Goal: Transaction & Acquisition: Purchase product/service

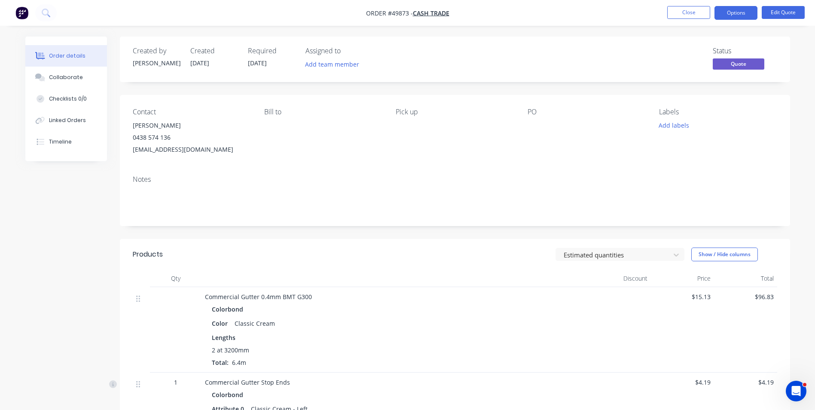
click at [429, 222] on div "Notes" at bounding box center [455, 197] width 670 height 58
click at [484, 223] on div "Notes" at bounding box center [455, 197] width 670 height 58
click at [686, 7] on button "Close" at bounding box center [688, 12] width 43 height 13
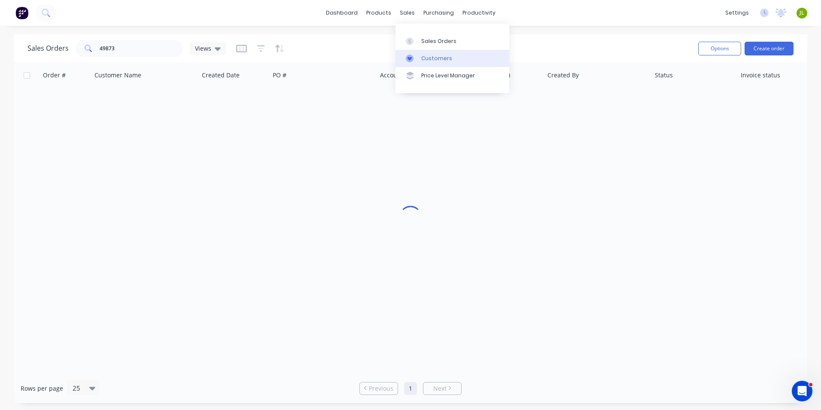
click at [415, 55] on div at bounding box center [412, 59] width 13 height 8
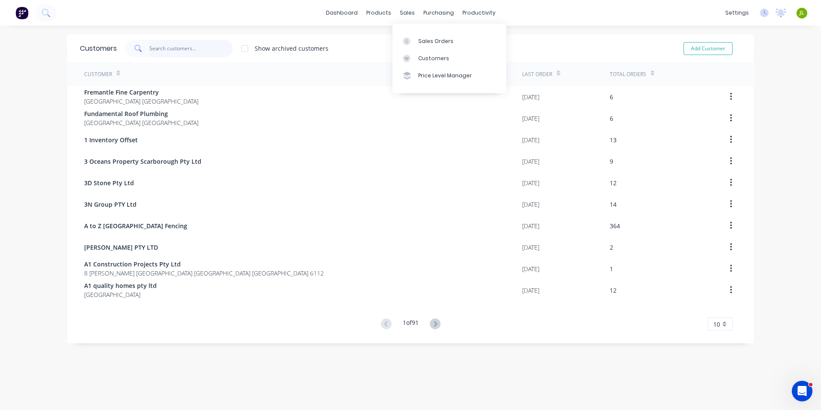
click at [202, 50] on input "text" at bounding box center [191, 48] width 84 height 17
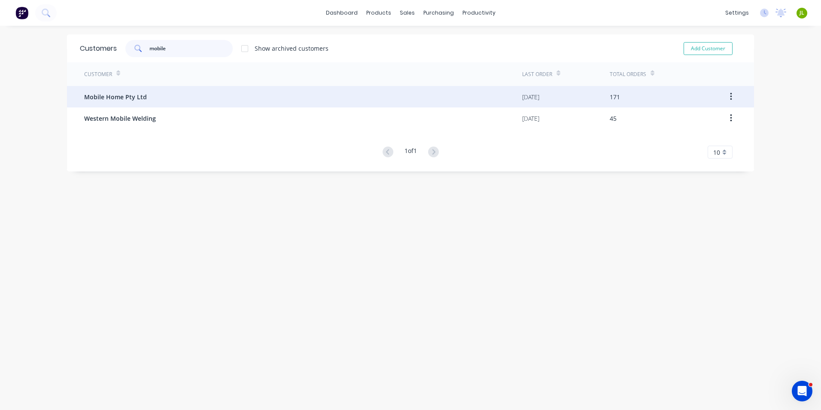
type input "mobile"
click at [192, 96] on div "Mobile Home Pty Ltd" at bounding box center [303, 96] width 438 height 21
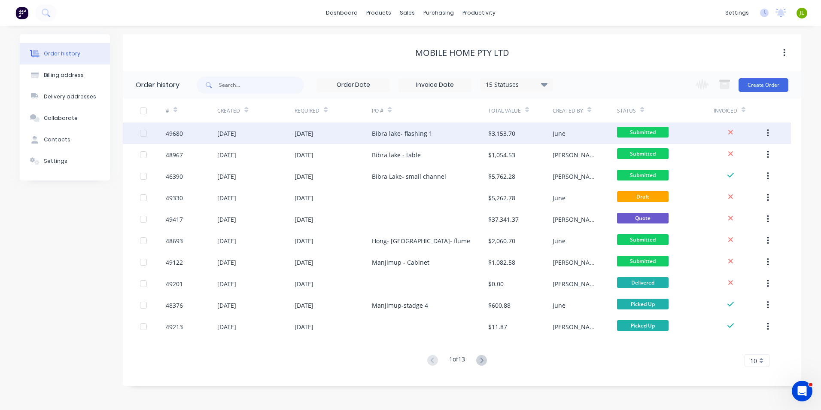
click at [408, 130] on div "Bibra lake- flashing 1" at bounding box center [402, 133] width 61 height 9
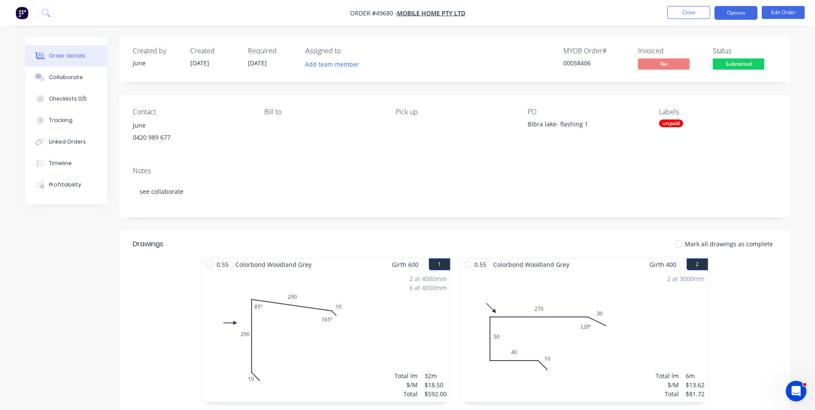
click at [747, 19] on button "Options" at bounding box center [735, 13] width 43 height 14
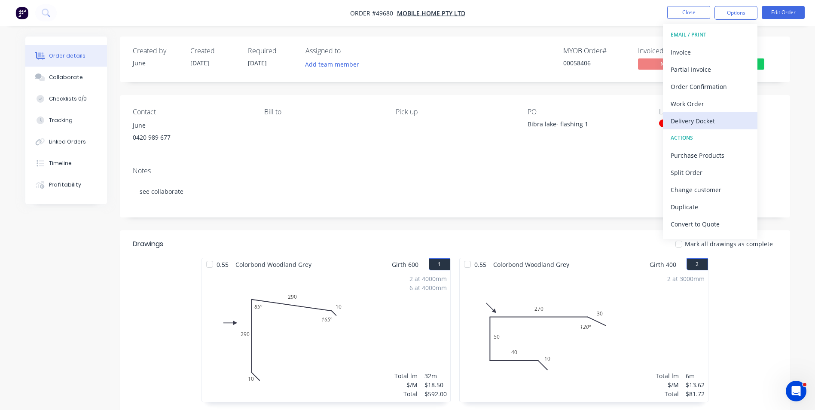
click at [694, 122] on div "Delivery Docket" at bounding box center [709, 121] width 79 height 12
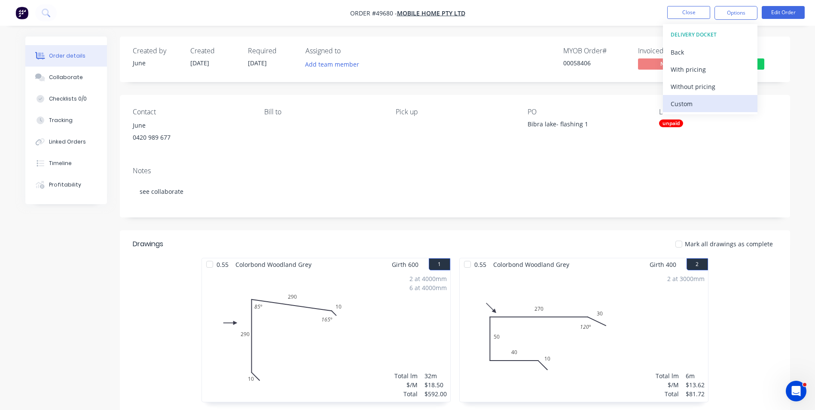
click at [694, 106] on div "Custom" at bounding box center [709, 103] width 79 height 12
click at [703, 85] on div "Without pricing" at bounding box center [709, 86] width 79 height 12
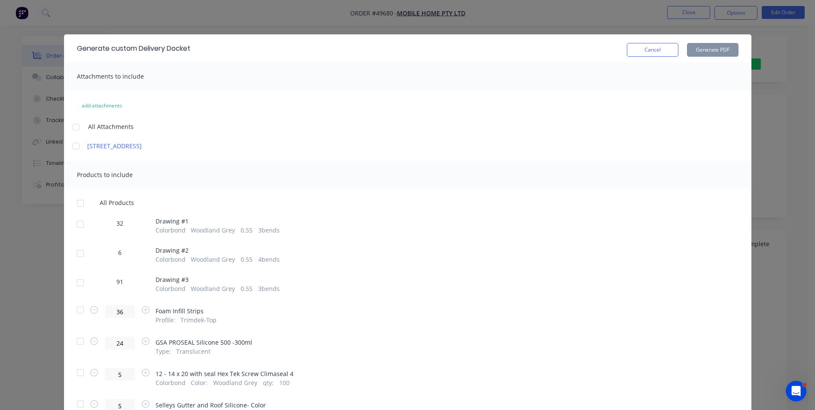
click at [644, 40] on div "Cancel Generate PDF" at bounding box center [683, 48] width 112 height 17
click at [642, 49] on button "Cancel" at bounding box center [653, 50] width 52 height 14
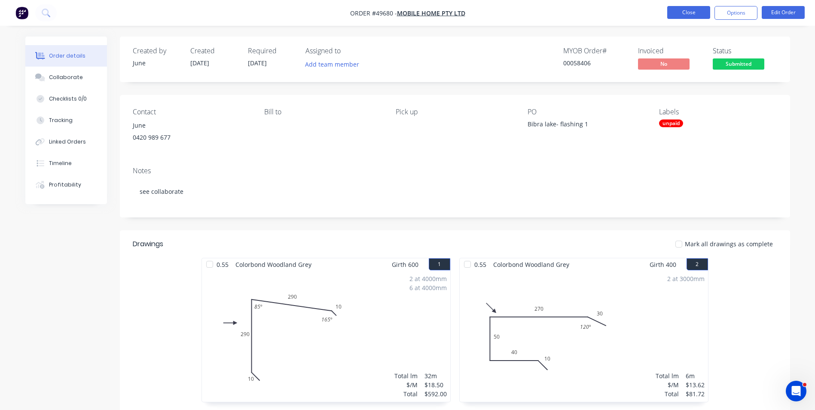
click at [675, 10] on button "Close" at bounding box center [688, 12] width 43 height 13
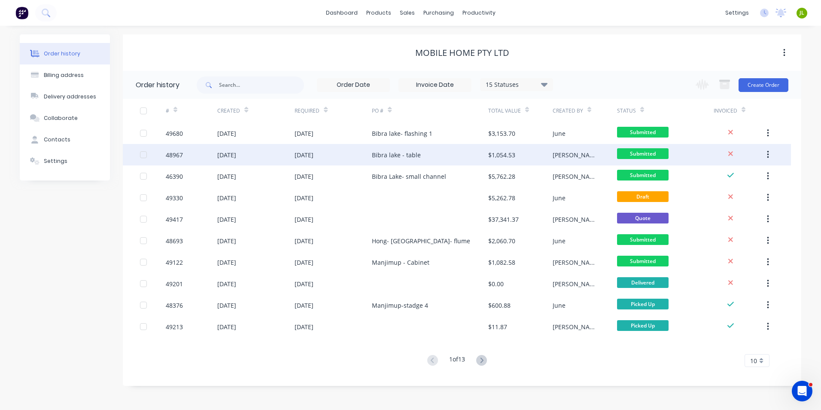
click at [460, 157] on div "Bibra lake - table" at bounding box center [430, 154] width 116 height 21
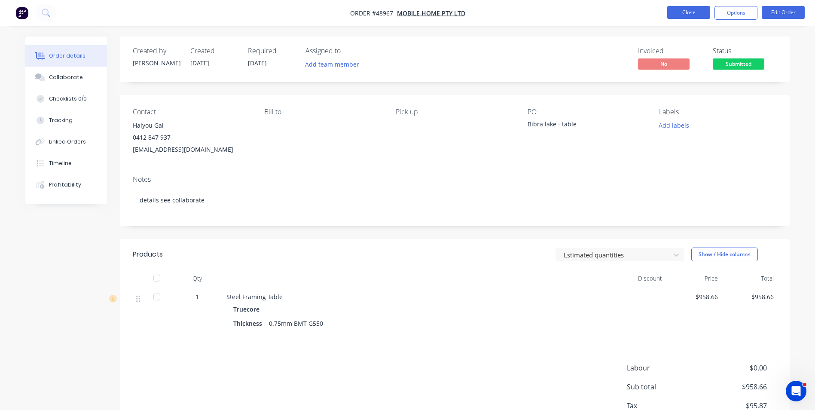
click at [692, 18] on button "Close" at bounding box center [688, 12] width 43 height 13
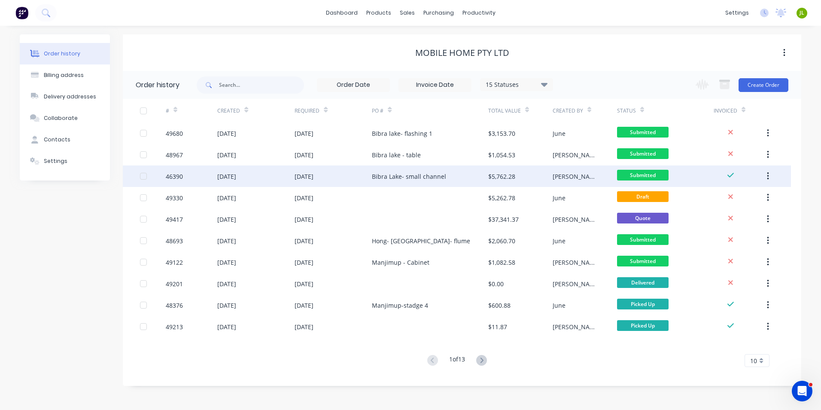
click at [440, 177] on div "Bibra Lake- small channel" at bounding box center [409, 176] width 74 height 9
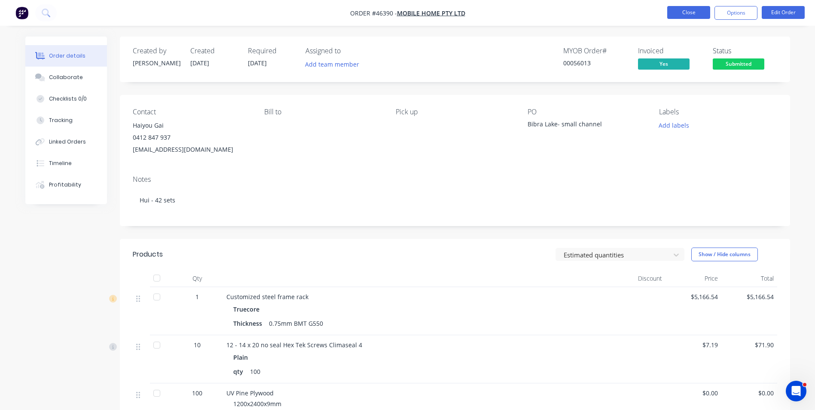
click at [675, 12] on button "Close" at bounding box center [688, 12] width 43 height 13
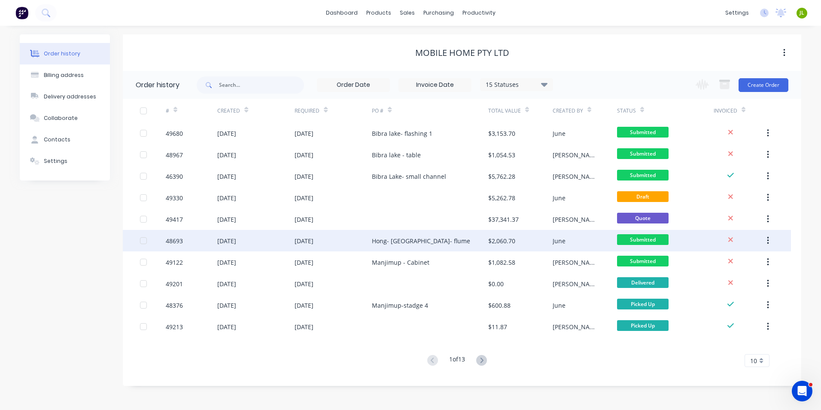
click at [451, 245] on div "Hong- Bibra lake- flume" at bounding box center [430, 240] width 116 height 21
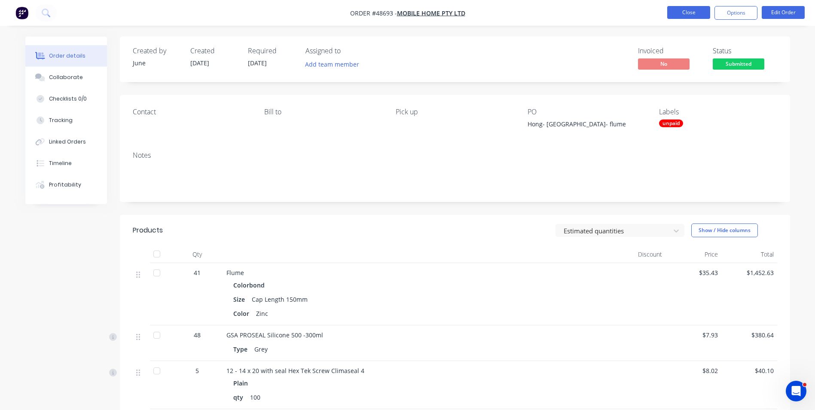
click at [675, 9] on button "Close" at bounding box center [688, 12] width 43 height 13
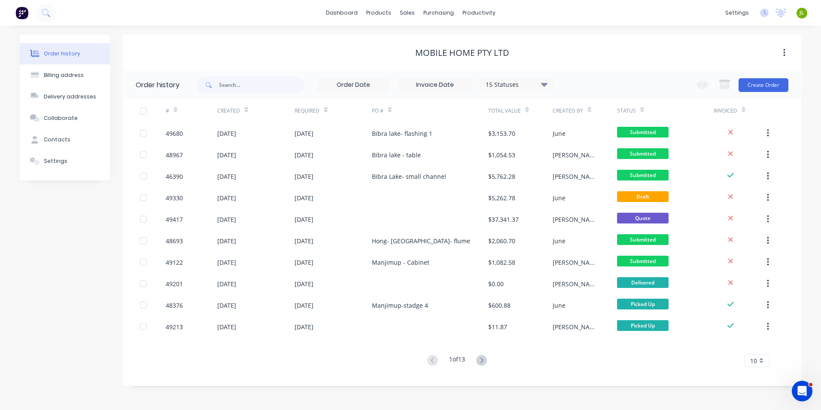
click at [477, 358] on button at bounding box center [482, 360] width 16 height 12
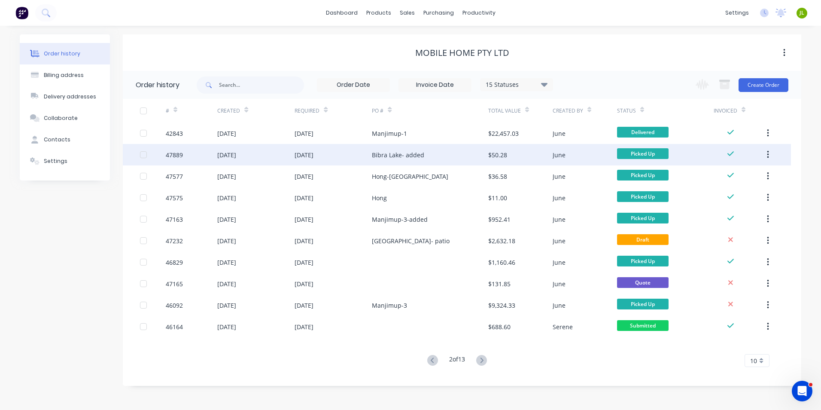
click at [411, 152] on div "Bibra Lake- added" at bounding box center [398, 154] width 52 height 9
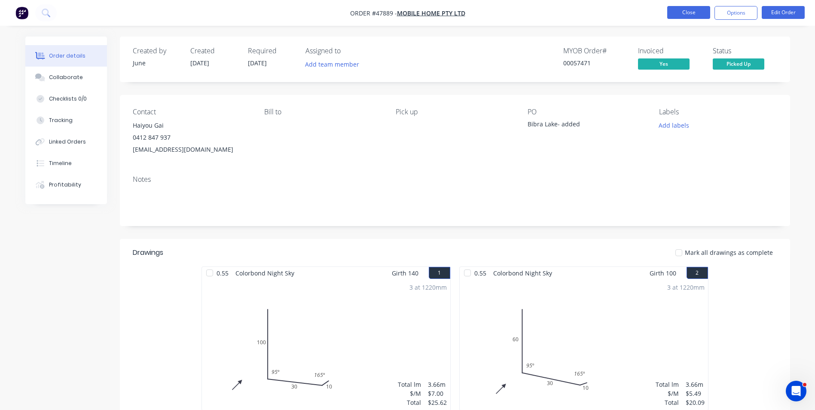
click at [702, 15] on button "Close" at bounding box center [688, 12] width 43 height 13
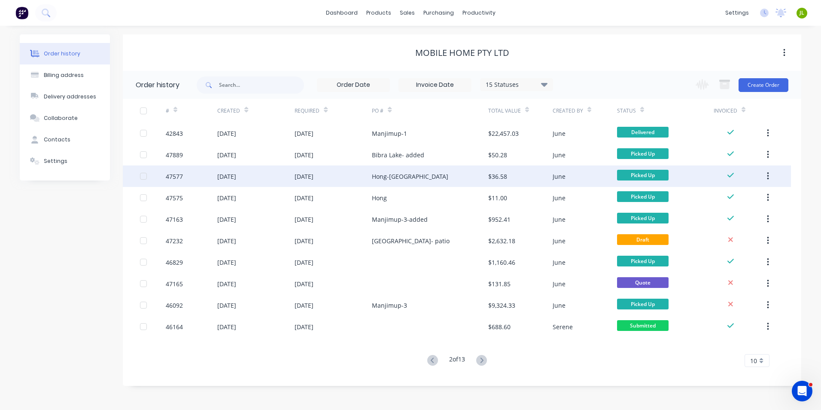
click at [419, 170] on div "Hong-bibra lake" at bounding box center [430, 175] width 116 height 21
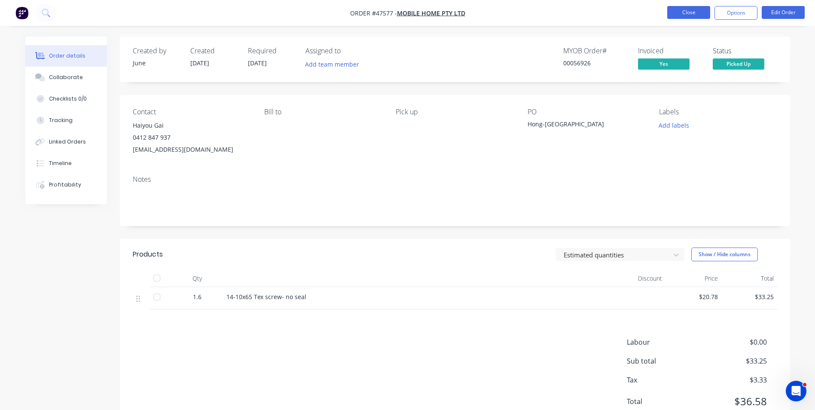
click at [674, 14] on button "Close" at bounding box center [688, 12] width 43 height 13
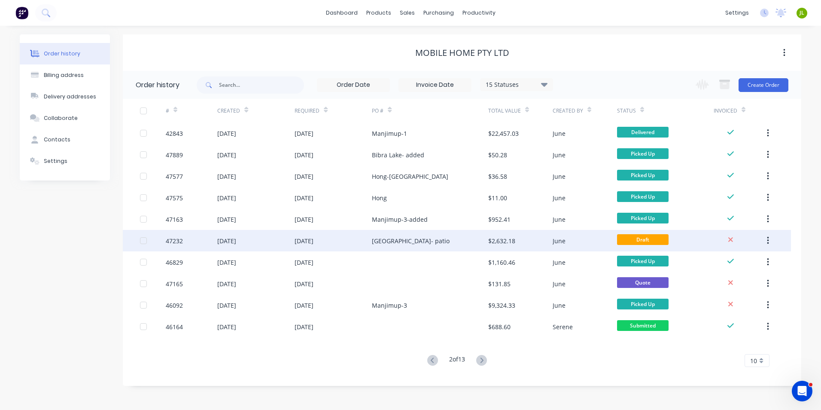
click at [416, 245] on div "Bibra lake- patio" at bounding box center [411, 240] width 78 height 9
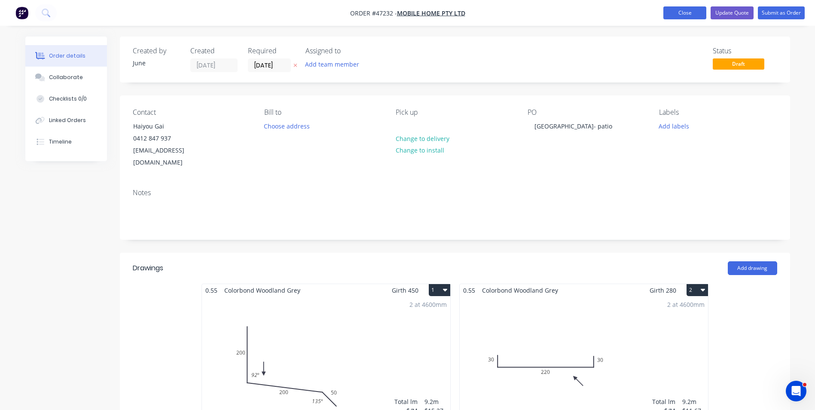
click at [704, 12] on button "Close" at bounding box center [684, 12] width 43 height 13
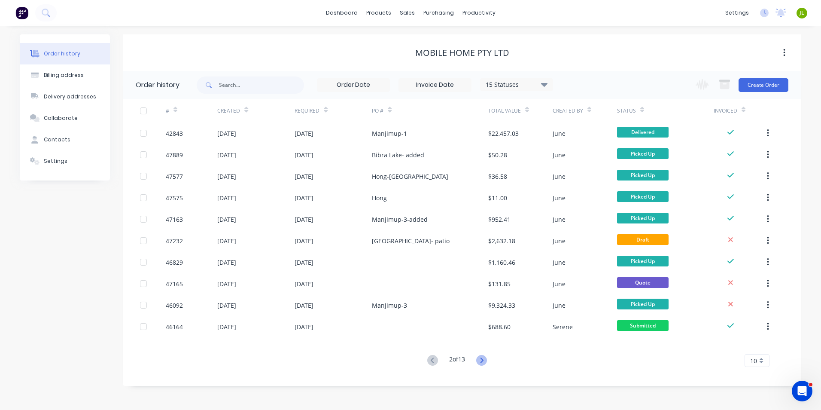
click at [486, 362] on icon at bounding box center [481, 360] width 11 height 11
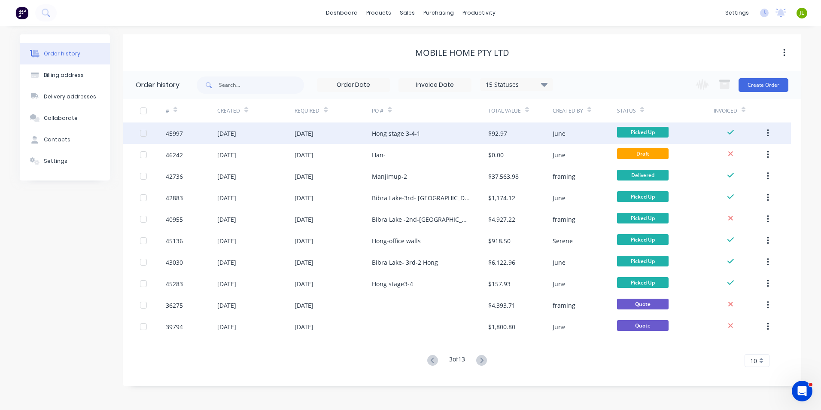
click at [420, 137] on div "Hong stage 3-4-1" at bounding box center [430, 132] width 116 height 21
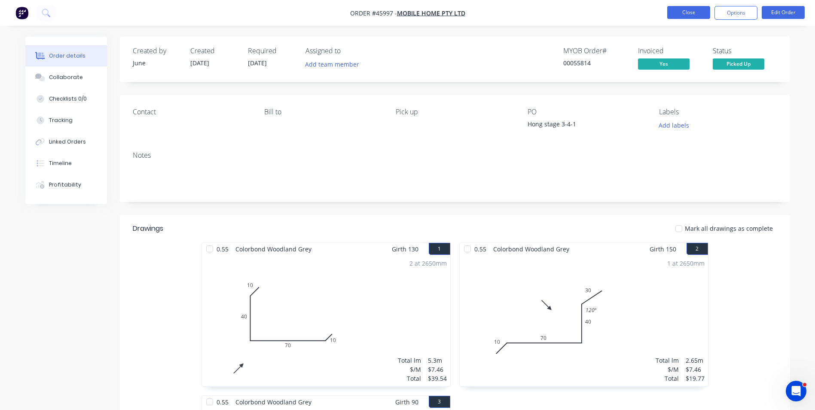
click at [670, 17] on button "Close" at bounding box center [688, 12] width 43 height 13
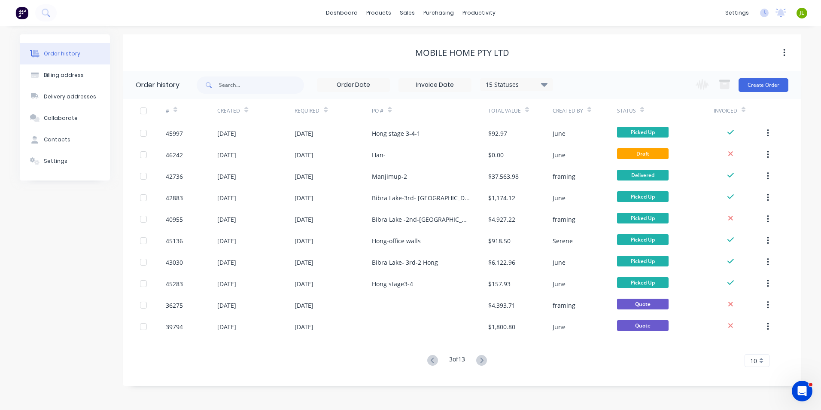
click at [448, 190] on div "Bibra Lake-3rd- Hong" at bounding box center [430, 197] width 116 height 21
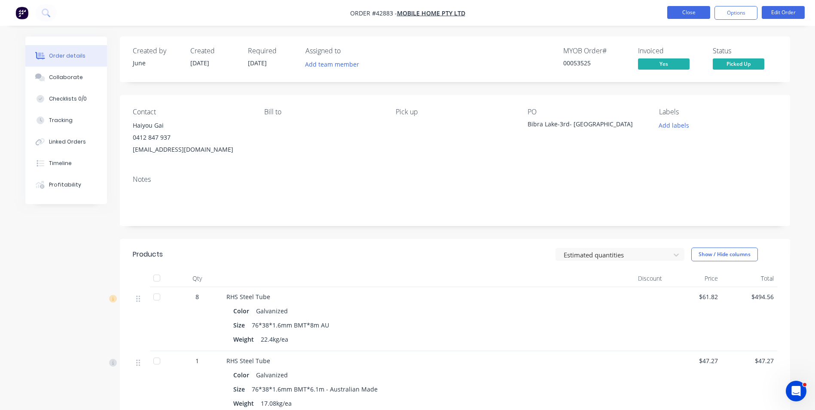
click at [697, 12] on button "Close" at bounding box center [688, 12] width 43 height 13
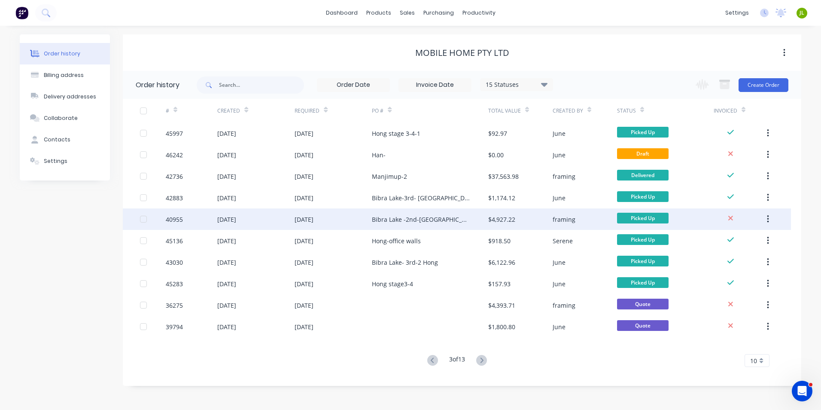
click at [416, 221] on div "Bibra Lake -2nd-Hong" at bounding box center [421, 219] width 99 height 9
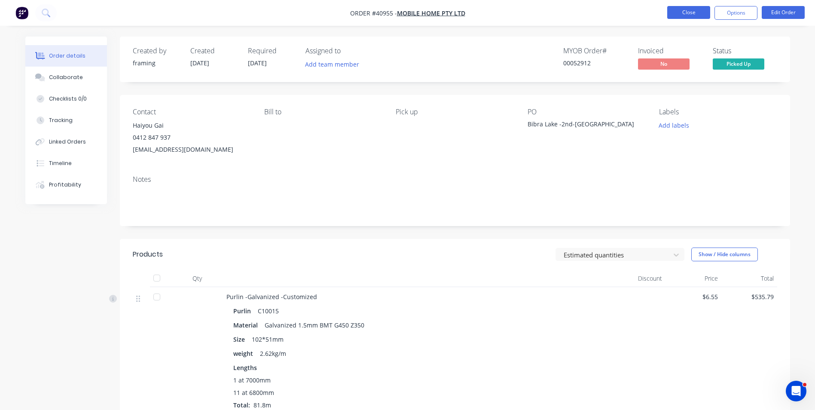
click at [682, 7] on button "Close" at bounding box center [688, 12] width 43 height 13
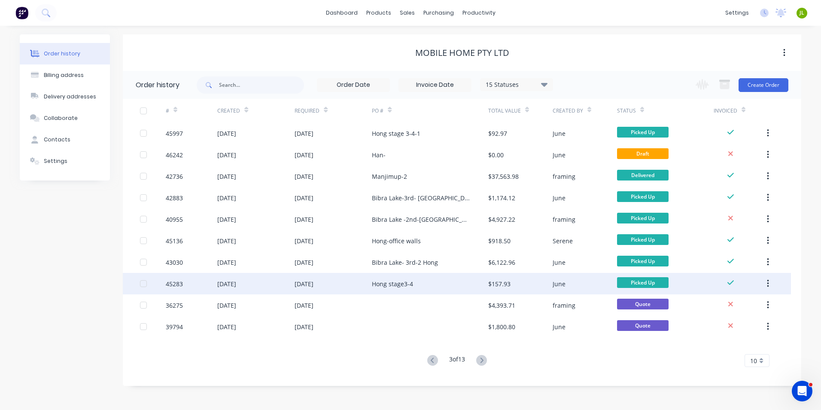
click at [412, 281] on div "Hong stage3-4" at bounding box center [392, 283] width 41 height 9
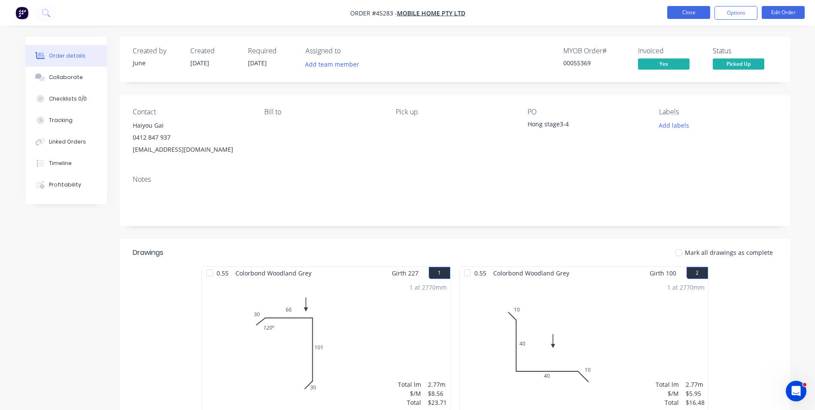
click at [685, 16] on button "Close" at bounding box center [688, 12] width 43 height 13
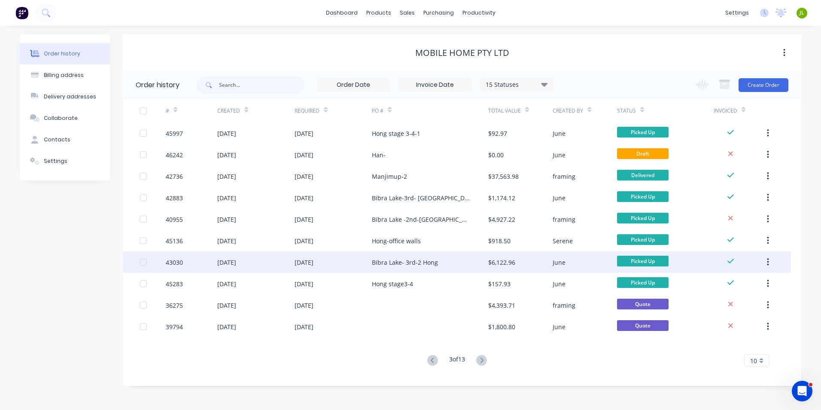
click at [411, 262] on div "Bibra Lake- 3rd-2 Hong" at bounding box center [405, 262] width 66 height 9
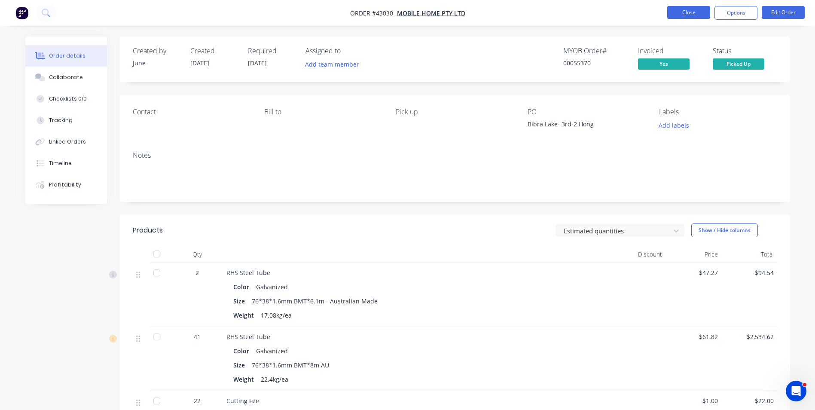
click at [689, 18] on button "Close" at bounding box center [688, 12] width 43 height 13
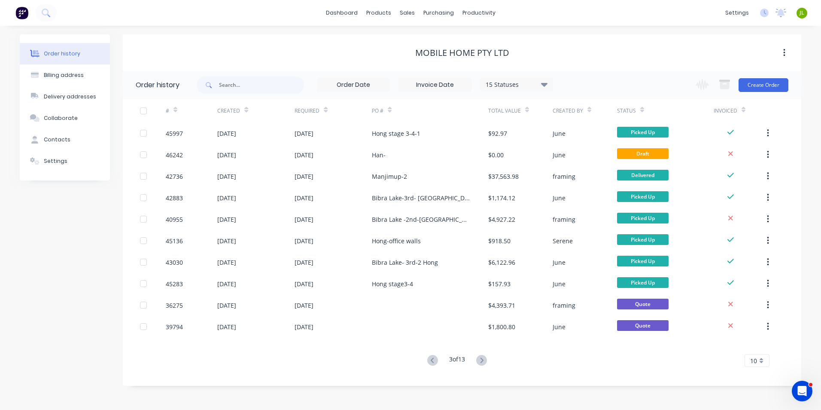
click at [603, 62] on div "Mobile Home Pty Ltd" at bounding box center [462, 52] width 679 height 37
click at [438, 367] on div "# Created Required PO # Total Value Created By Status Invoiced 45997 20 Jun 202…" at bounding box center [457, 238] width 668 height 278
click at [437, 365] on button at bounding box center [433, 360] width 16 height 12
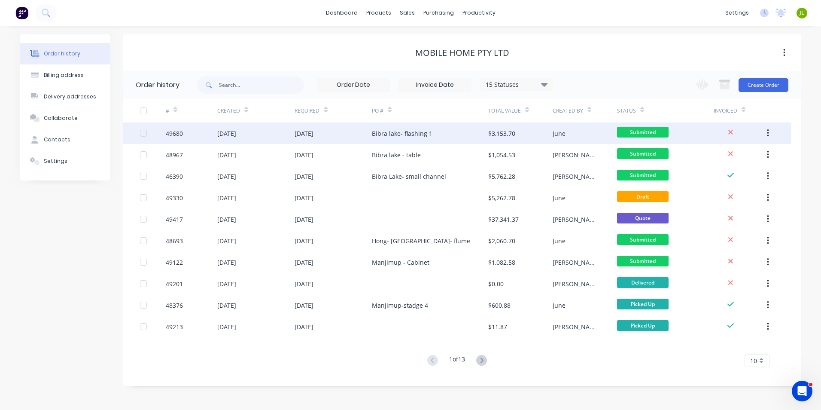
click at [426, 130] on div "Bibra lake- flashing 1" at bounding box center [402, 133] width 61 height 9
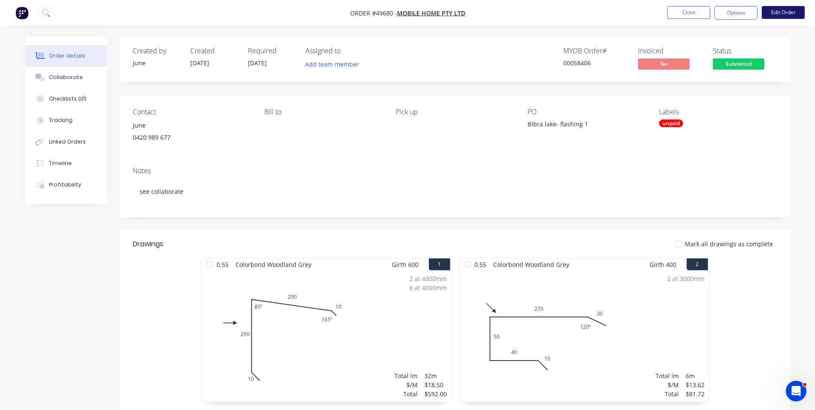
click at [779, 13] on button "Edit Order" at bounding box center [782, 12] width 43 height 13
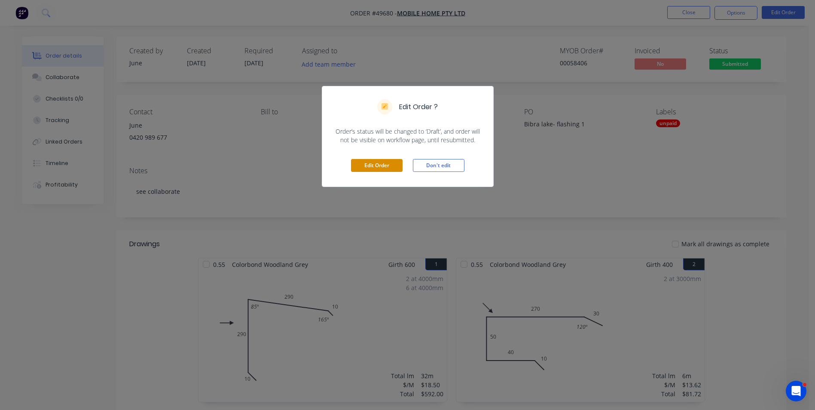
click at [362, 161] on button "Edit Order" at bounding box center [377, 165] width 52 height 13
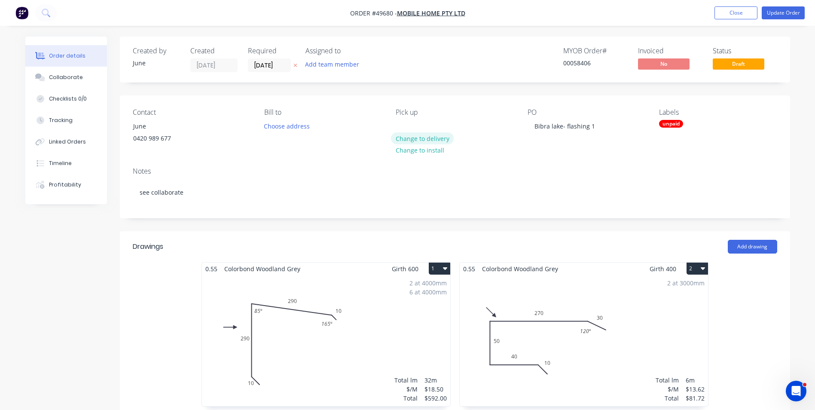
click at [434, 137] on button "Change to delivery" at bounding box center [422, 138] width 63 height 12
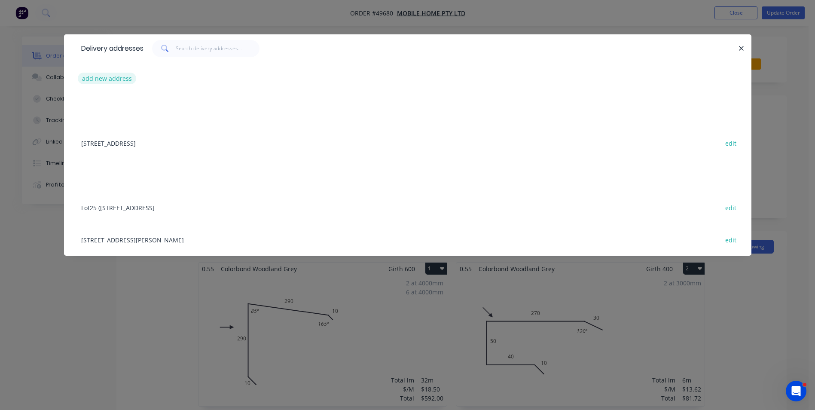
click at [125, 80] on button "add new address" at bounding box center [107, 79] width 59 height 12
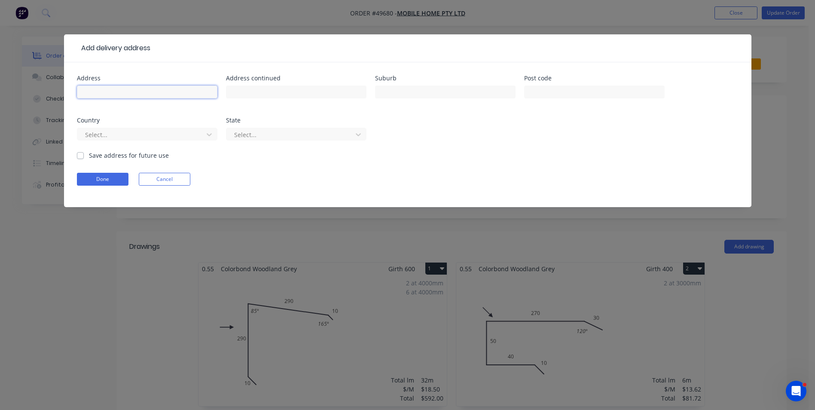
click at [124, 88] on input "text" at bounding box center [147, 91] width 140 height 13
paste input "[STREET_ADDRESS]"
type input "[STREET_ADDRESS]"
click at [112, 182] on button "Done" at bounding box center [103, 179] width 52 height 13
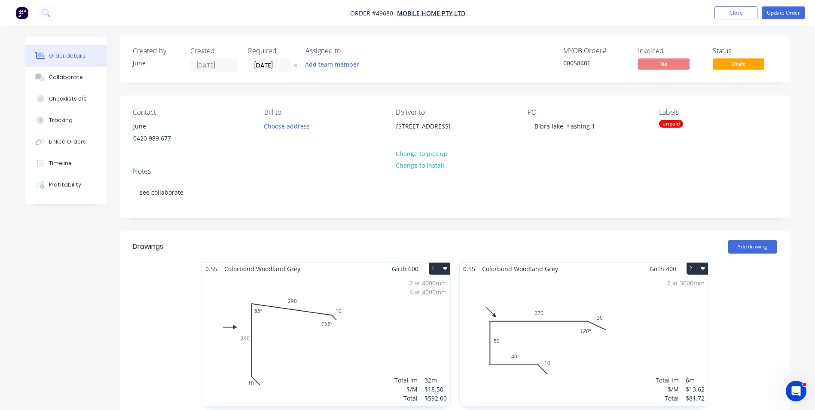
click at [521, 162] on div "Notes see collaborate" at bounding box center [455, 189] width 670 height 58
click at [783, 9] on button "Update Order" at bounding box center [782, 12] width 43 height 13
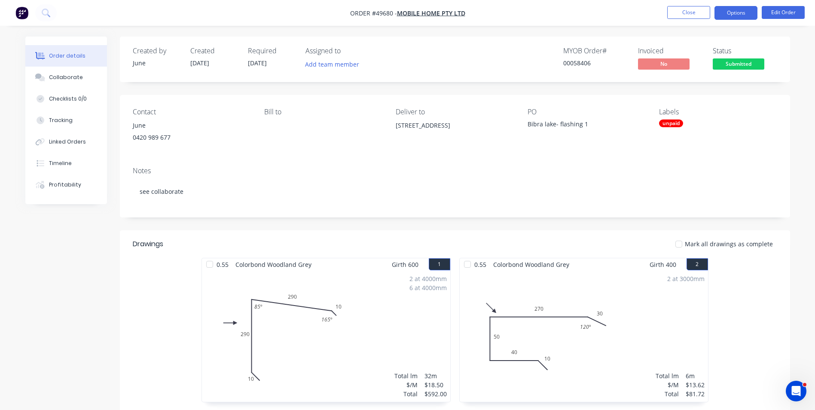
click at [729, 11] on button "Options" at bounding box center [735, 13] width 43 height 14
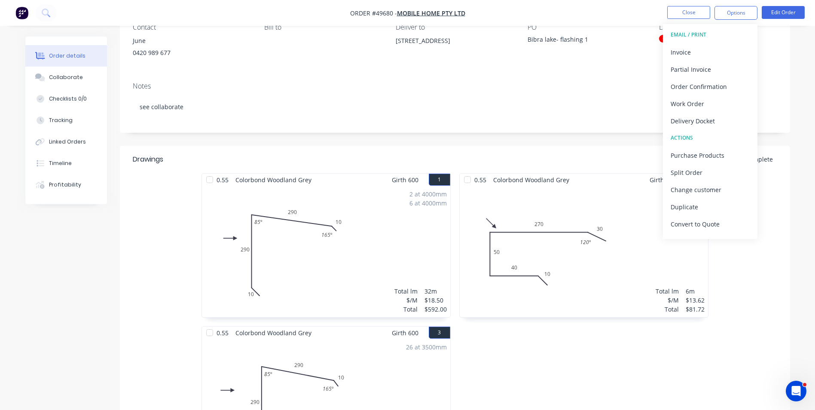
scroll to position [172, 0]
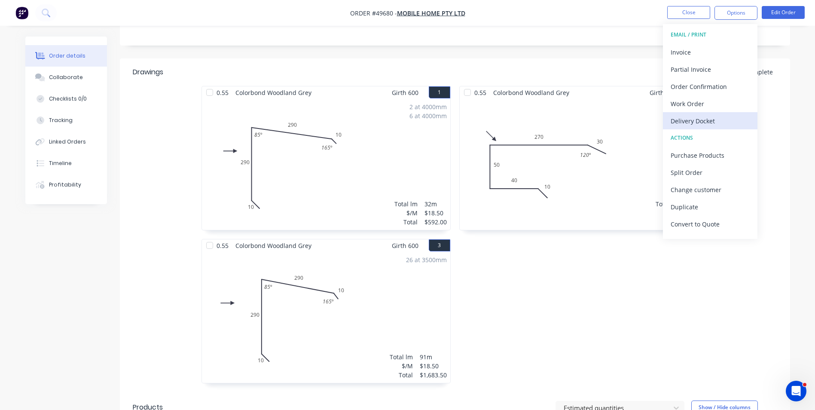
click at [700, 119] on div "Delivery Docket" at bounding box center [709, 121] width 79 height 12
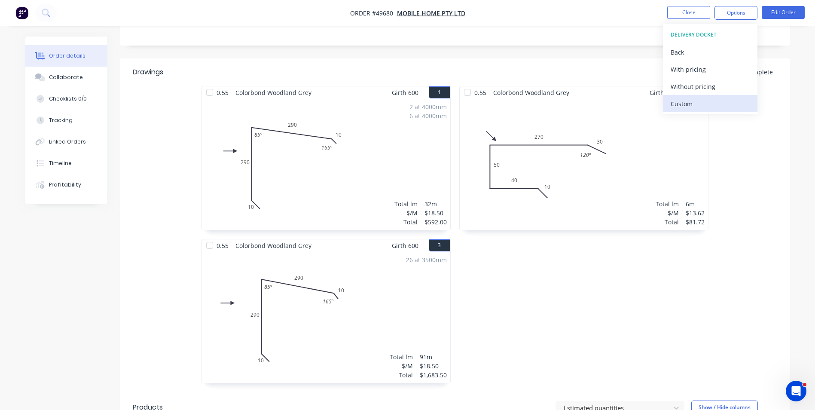
click at [702, 106] on div "Custom" at bounding box center [709, 103] width 79 height 12
click at [700, 90] on div "Without pricing" at bounding box center [709, 86] width 79 height 12
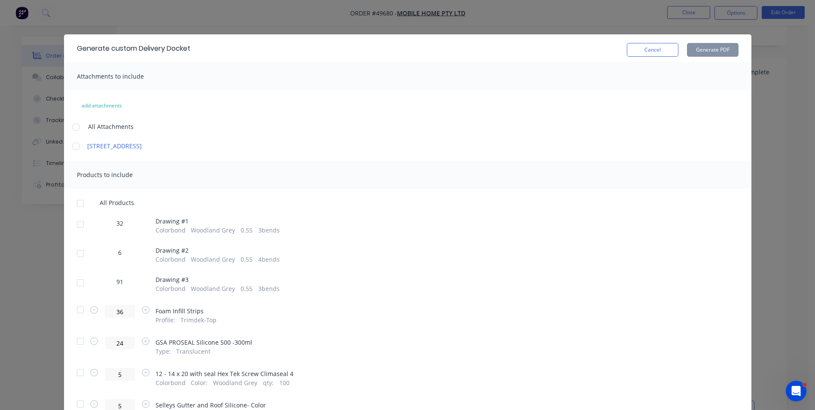
click at [84, 281] on div at bounding box center [80, 282] width 17 height 17
click at [698, 53] on button "Generate PDF" at bounding box center [713, 50] width 52 height 14
click at [673, 51] on button "Cancel" at bounding box center [653, 50] width 52 height 14
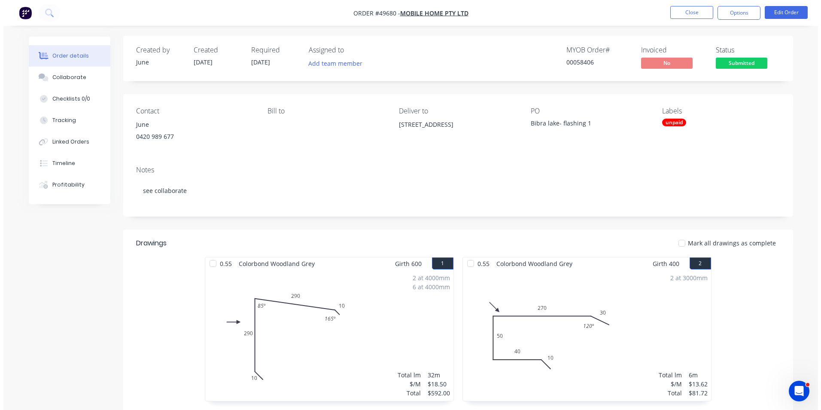
scroll to position [0, 0]
click at [677, 20] on nav "Order #49680 - Mobile Home Pty Ltd Close Options Edit Order" at bounding box center [407, 13] width 815 height 26
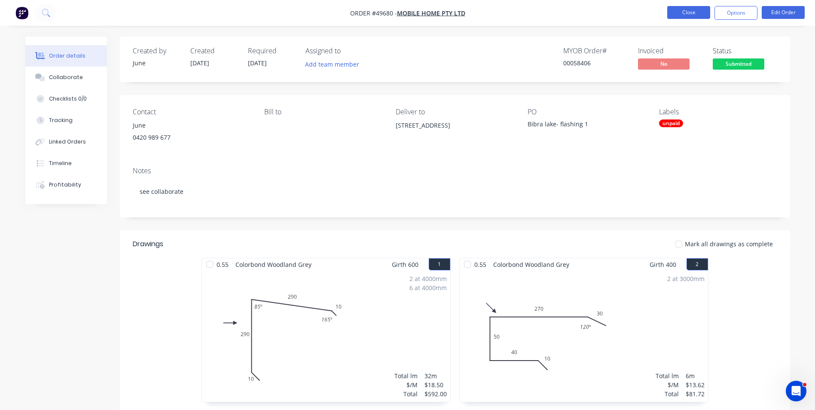
click at [686, 17] on button "Close" at bounding box center [688, 12] width 43 height 13
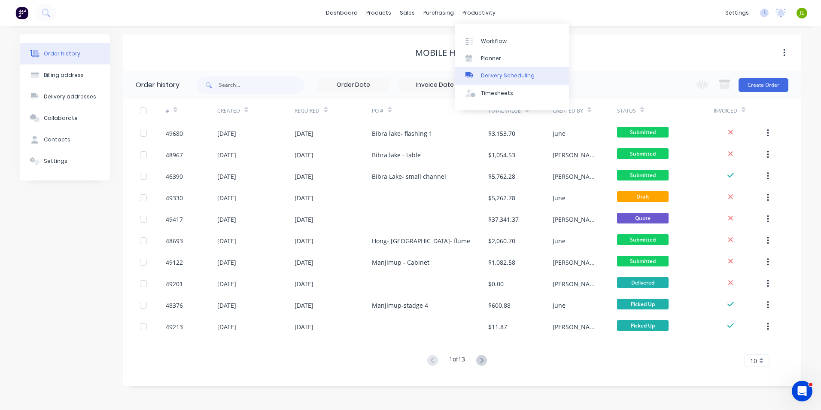
click at [516, 80] on link "Delivery Scheduling" at bounding box center [512, 75] width 114 height 17
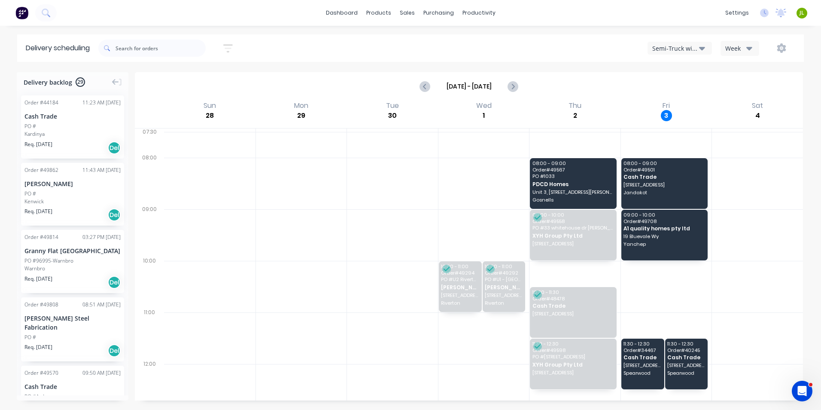
click at [661, 47] on div "Semi-Truck with Hiab" at bounding box center [675, 48] width 47 height 9
click at [691, 112] on div "Utes Delivery" at bounding box center [690, 104] width 85 height 17
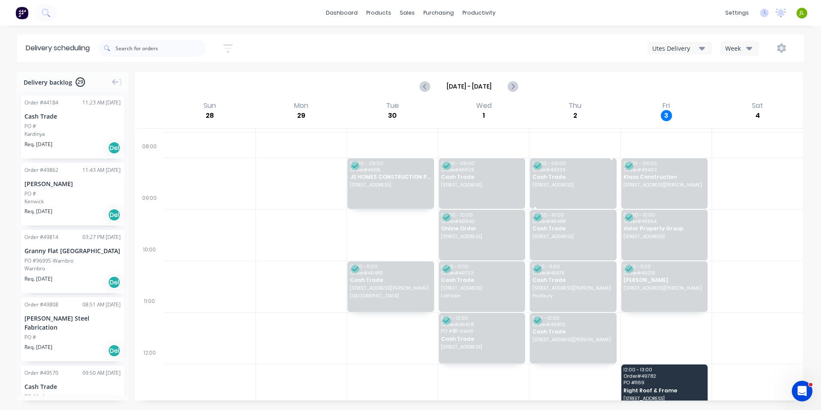
scroll to position [86, 0]
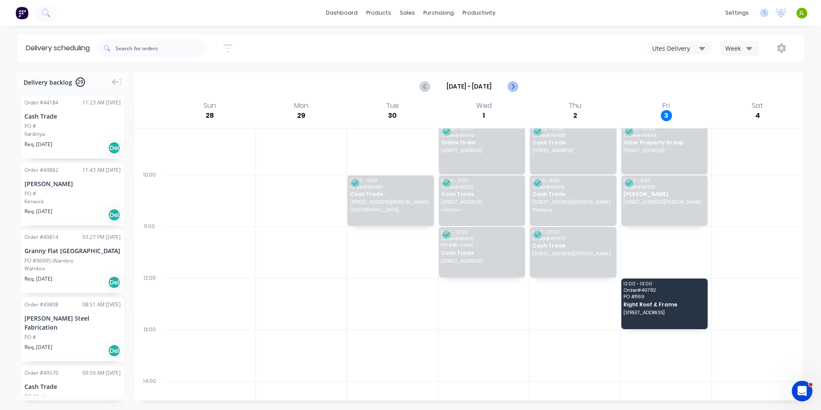
click at [507, 82] on button "Next page" at bounding box center [512, 86] width 17 height 17
type input "[DATE] - [DATE]"
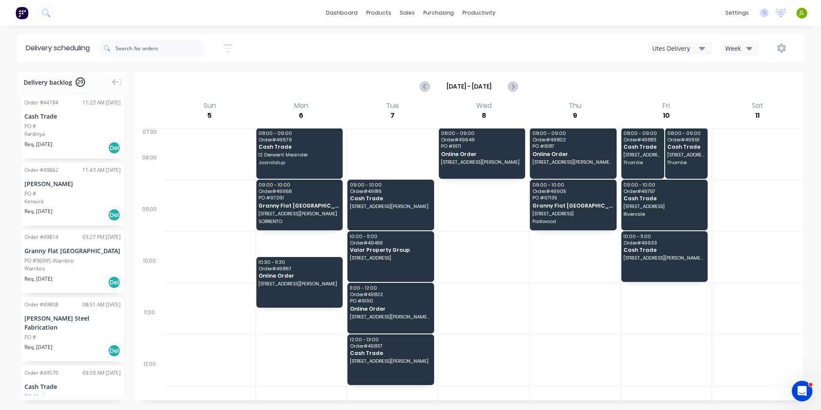
scroll to position [43, 0]
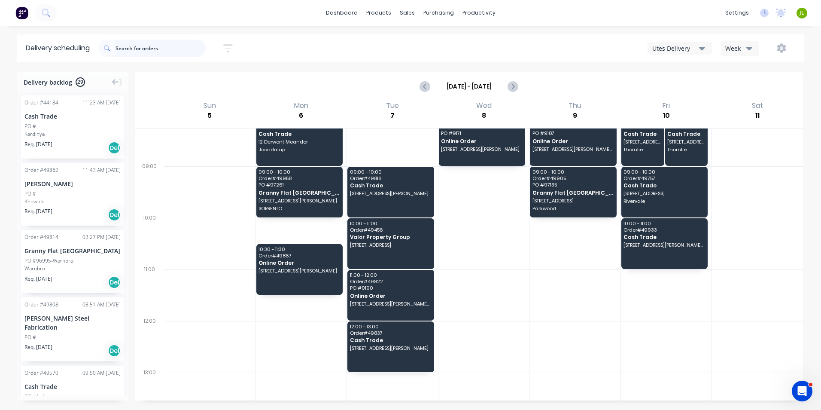
click at [151, 50] on input "text" at bounding box center [161, 48] width 90 height 17
type input "49680"
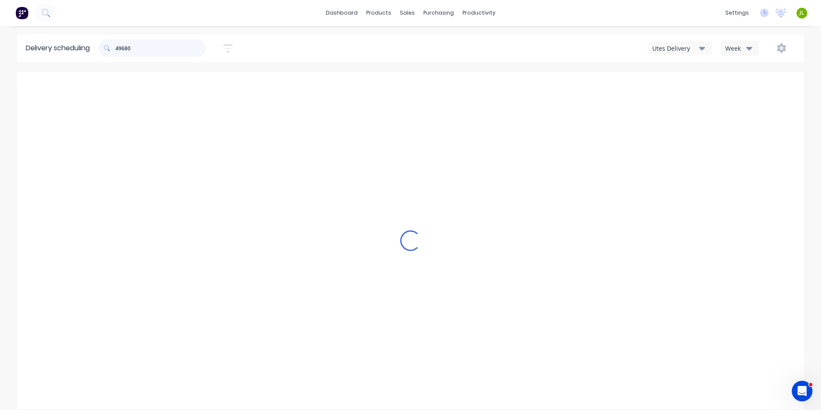
scroll to position [0, 0]
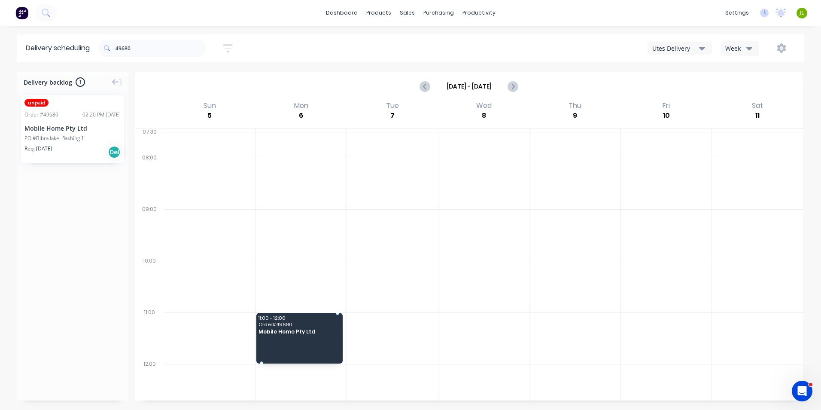
drag, startPoint x: 67, startPoint y: 123, endPoint x: 309, endPoint y: 338, distance: 323.1
click at [96, 53] on header "Delivery scheduling 49680 Sort by Most recent Created date Required date Order …" at bounding box center [410, 47] width 787 height 27
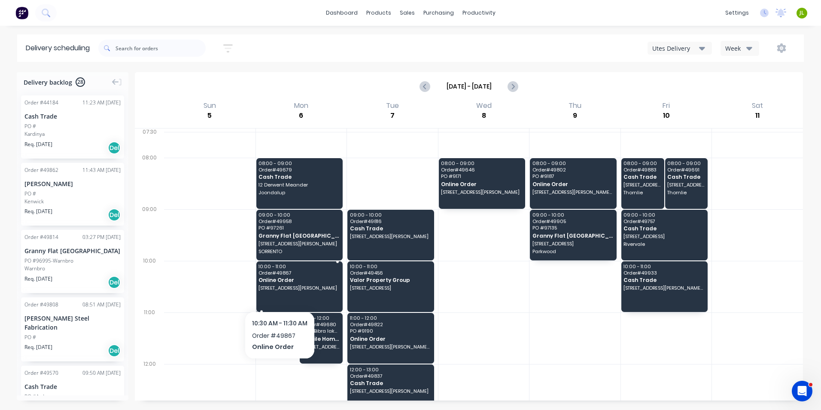
drag, startPoint x: 277, startPoint y: 307, endPoint x: 285, endPoint y: 280, distance: 28.0
click at [779, 48] on icon "button" at bounding box center [781, 47] width 9 height 9
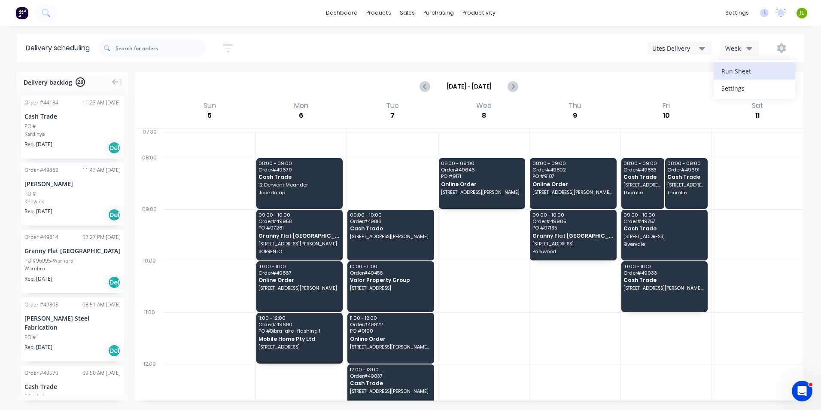
click at [757, 70] on div "Run Sheet" at bounding box center [755, 71] width 66 height 12
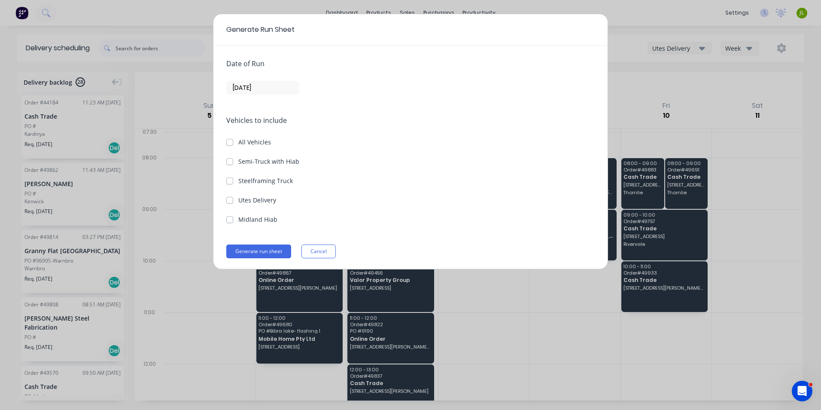
click at [258, 203] on label "Utes Delivery" at bounding box center [257, 199] width 38 height 9
click at [233, 203] on Delivery "Utes Delivery" at bounding box center [229, 199] width 7 height 8
checkbox Delivery "true"
click at [284, 87] on input "[DATE]" at bounding box center [263, 87] width 72 height 13
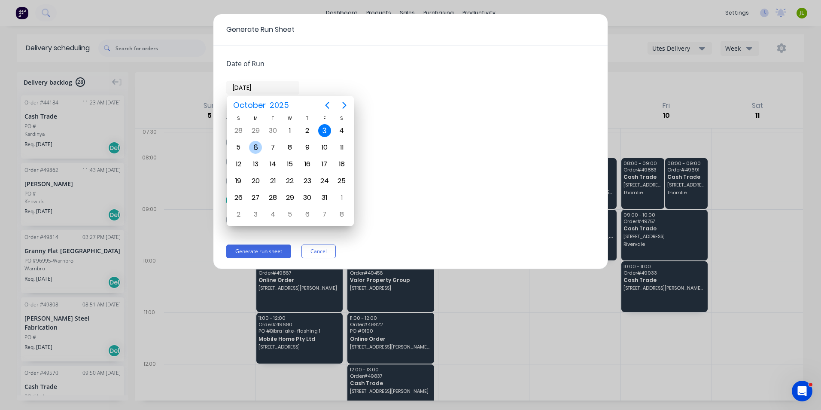
click at [253, 145] on div "6" at bounding box center [255, 147] width 13 height 13
type input "[DATE]"
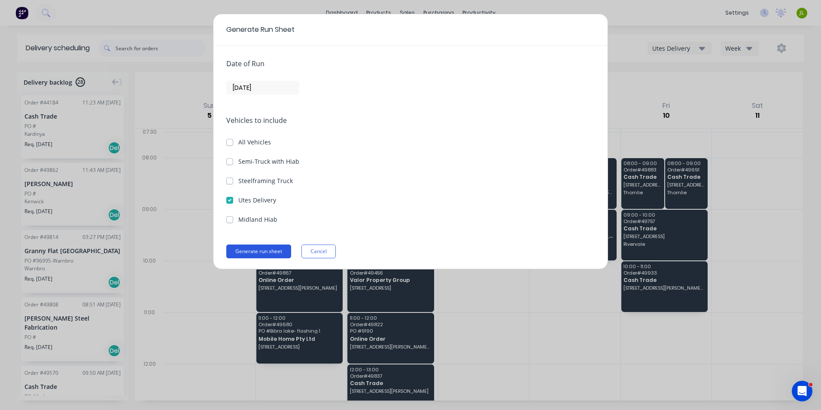
click at [263, 251] on button "Generate run sheet" at bounding box center [258, 251] width 65 height 14
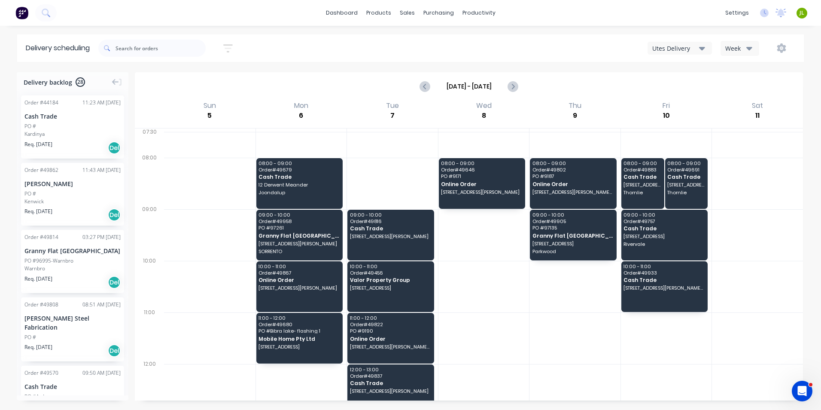
click at [91, 309] on div "Order # 49808 08:51 AM 01/10/25 Lupica Steel Fabrication PO # Req. 06/10/25 Del" at bounding box center [72, 329] width 103 height 64
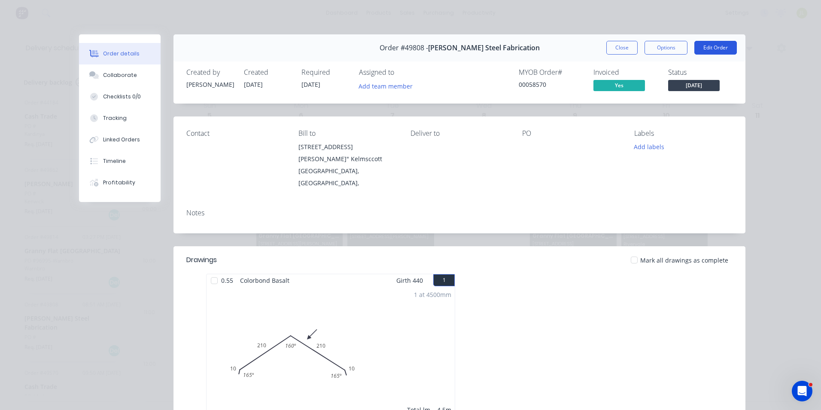
click at [713, 46] on button "Edit Order" at bounding box center [715, 48] width 43 height 14
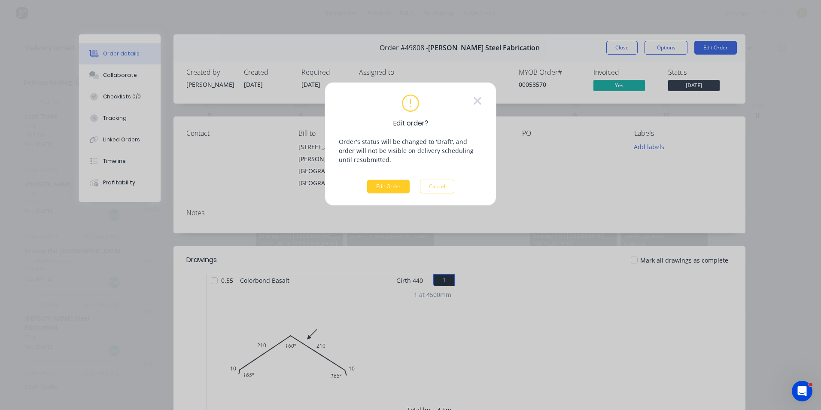
click at [393, 181] on button "Edit Order" at bounding box center [388, 187] width 43 height 14
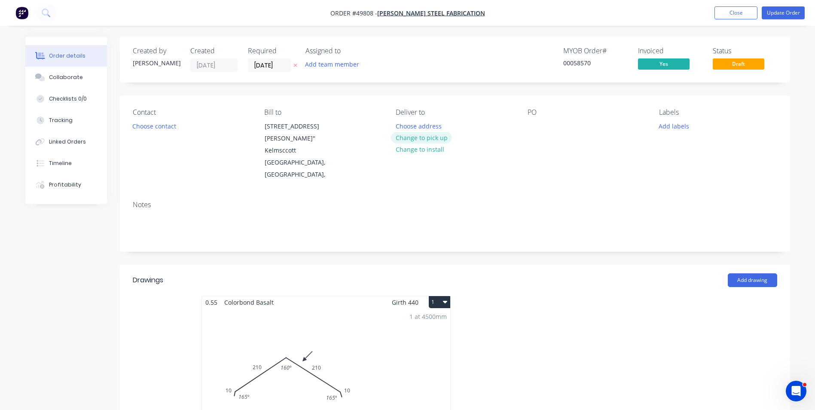
click at [426, 137] on button "Change to pick up" at bounding box center [421, 138] width 61 height 12
click at [792, 12] on button "Update Order" at bounding box center [782, 12] width 43 height 13
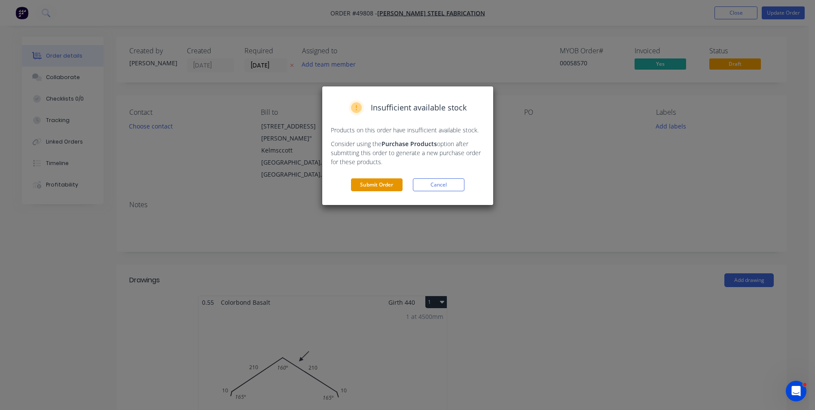
click at [383, 186] on button "Submit Order" at bounding box center [377, 184] width 52 height 13
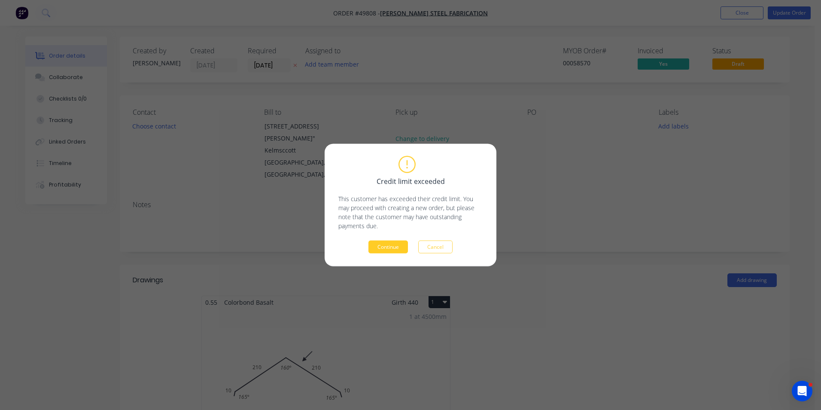
click at [404, 245] on button "Continue" at bounding box center [389, 247] width 40 height 13
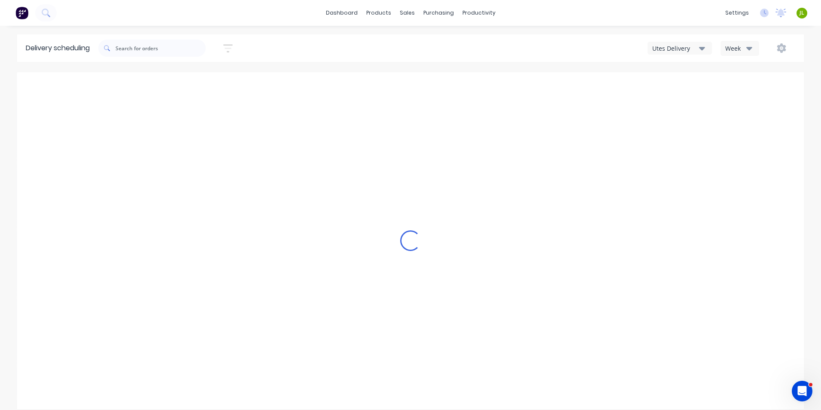
type input "[DATE] - [DATE]"
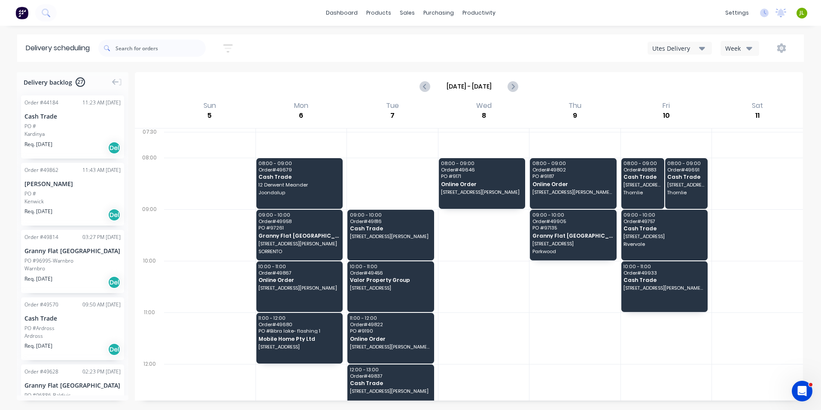
click at [374, 134] on div at bounding box center [392, 145] width 91 height 26
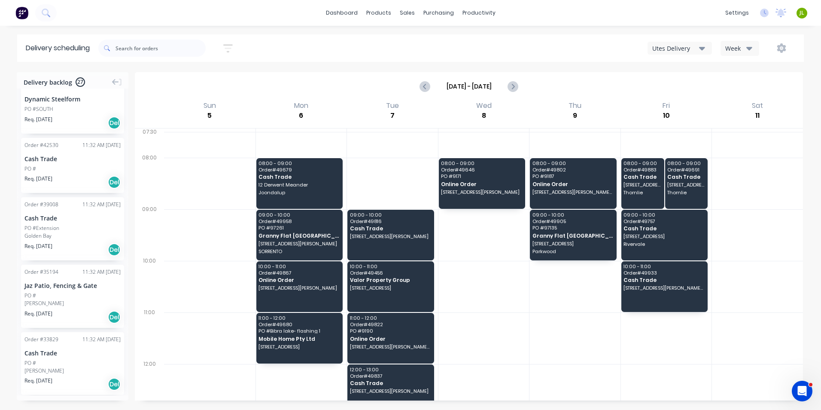
scroll to position [1417, 0]
click at [93, 342] on div "Order # 33829 11:32 AM 16/07/25 Cash Trade PO # Clarkson Req. 26/07/24 Del" at bounding box center [72, 358] width 103 height 63
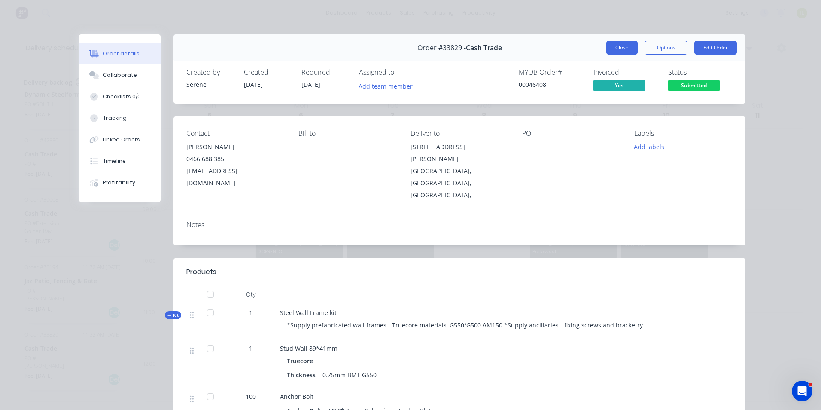
click at [634, 52] on button "Close" at bounding box center [621, 48] width 31 height 14
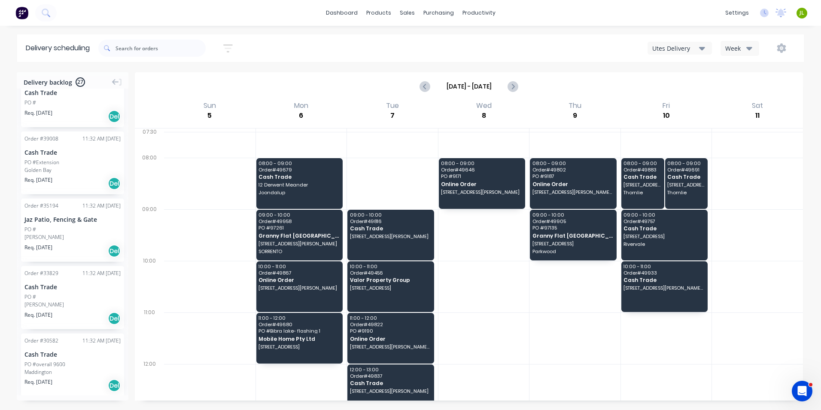
scroll to position [1480, 0]
click at [82, 354] on div "Order # 30582 11:32 AM 16/07/25 Cash Trade PO #overall 9600 Maddington Req. 15/…" at bounding box center [72, 359] width 103 height 63
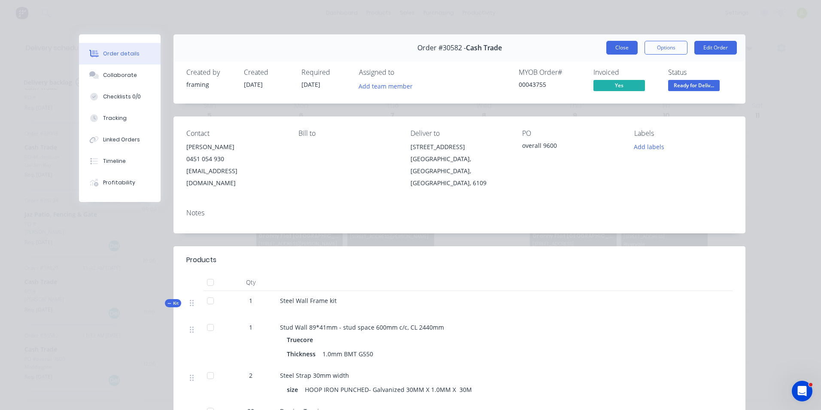
click at [623, 43] on button "Close" at bounding box center [621, 48] width 31 height 14
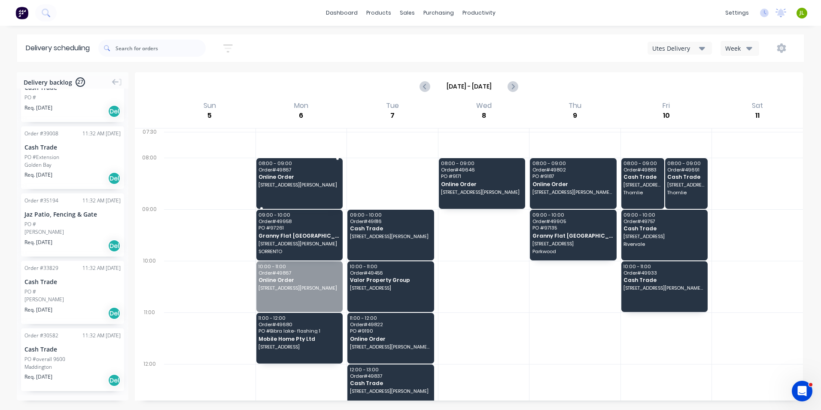
drag, startPoint x: 297, startPoint y: 289, endPoint x: 305, endPoint y: 186, distance: 103.3
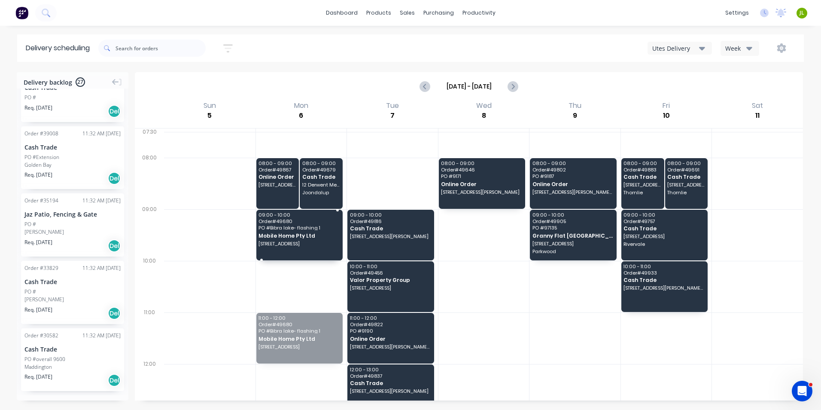
drag, startPoint x: 292, startPoint y: 350, endPoint x: 288, endPoint y: 240, distance: 110.0
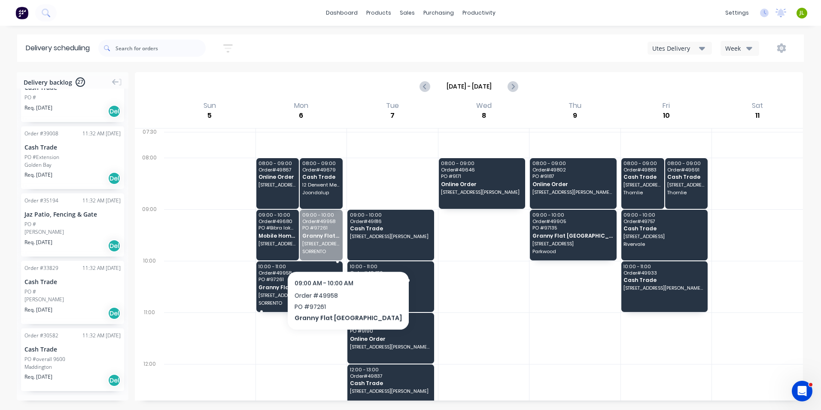
drag, startPoint x: 326, startPoint y: 234, endPoint x: 317, endPoint y: 276, distance: 43.5
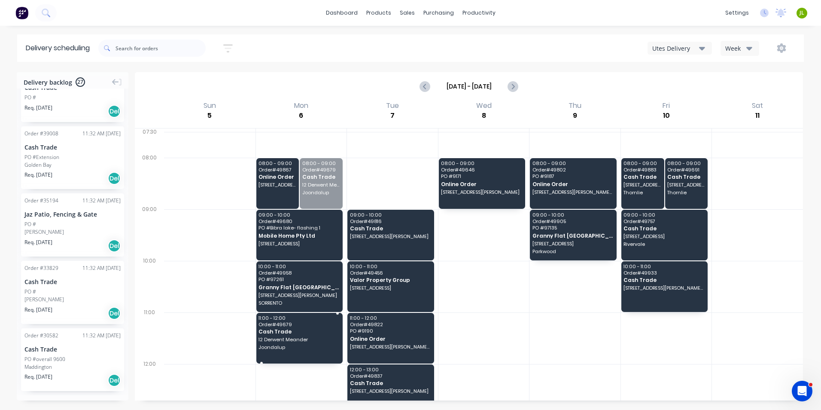
drag, startPoint x: 317, startPoint y: 187, endPoint x: 295, endPoint y: 339, distance: 153.6
click at [778, 46] on icon "button" at bounding box center [781, 47] width 9 height 9
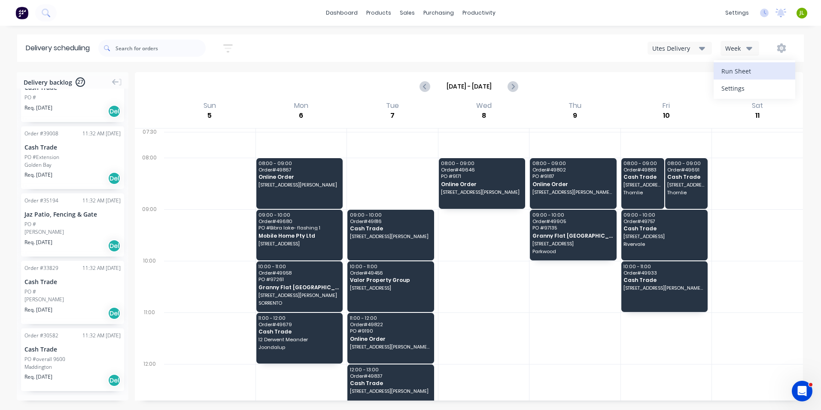
click at [769, 70] on div "Run Sheet" at bounding box center [755, 71] width 66 height 12
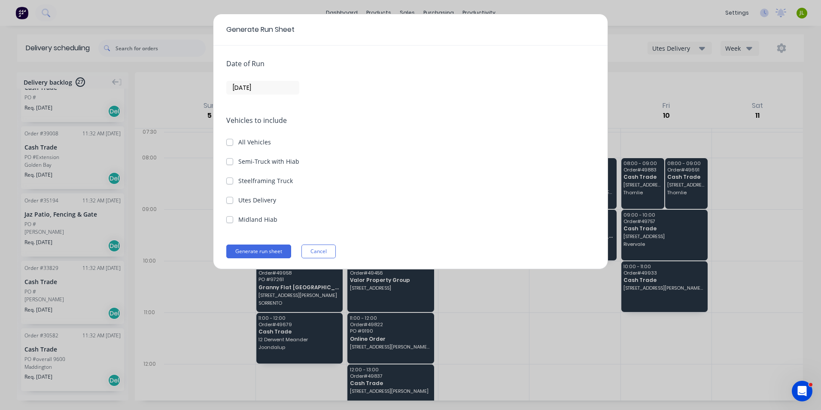
click at [250, 200] on label "Utes Delivery" at bounding box center [257, 199] width 38 height 9
click at [233, 200] on Delivery "Utes Delivery" at bounding box center [229, 199] width 7 height 8
checkbox Delivery "true"
click at [256, 92] on input "[DATE]" at bounding box center [263, 87] width 72 height 13
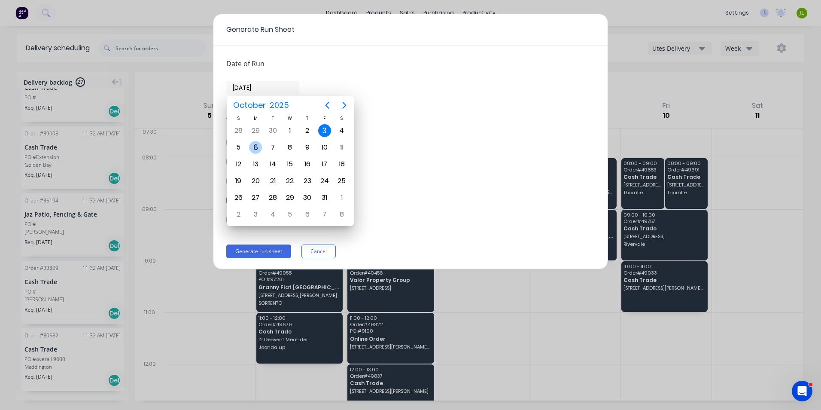
click at [258, 147] on div "6" at bounding box center [255, 147] width 13 height 13
type input "[DATE]"
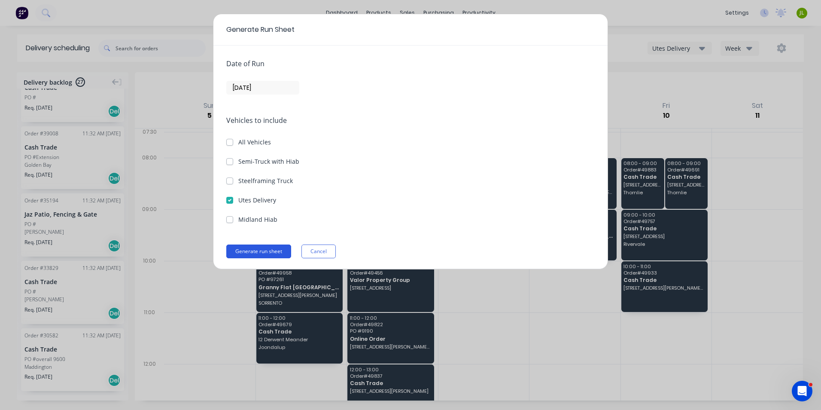
click at [274, 250] on button "Generate run sheet" at bounding box center [258, 251] width 65 height 14
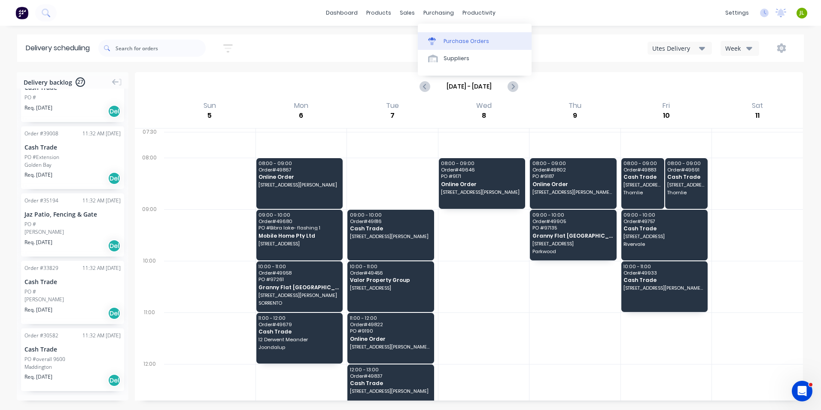
click at [436, 41] on div at bounding box center [434, 41] width 13 height 8
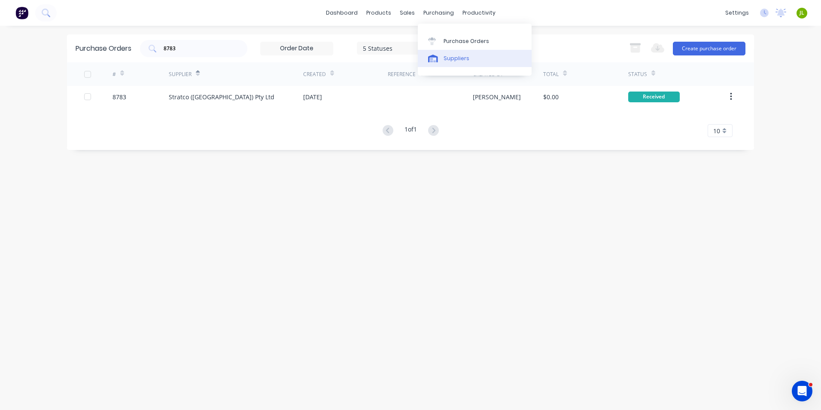
click at [434, 56] on icon at bounding box center [433, 59] width 10 height 8
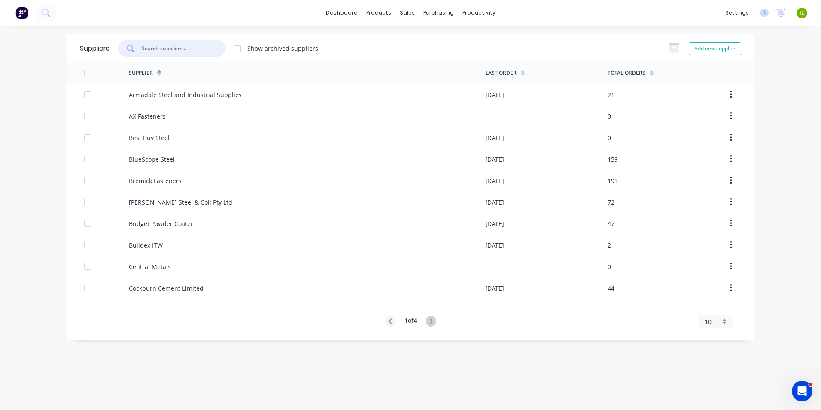
click at [201, 49] on input "text" at bounding box center [176, 48] width 71 height 9
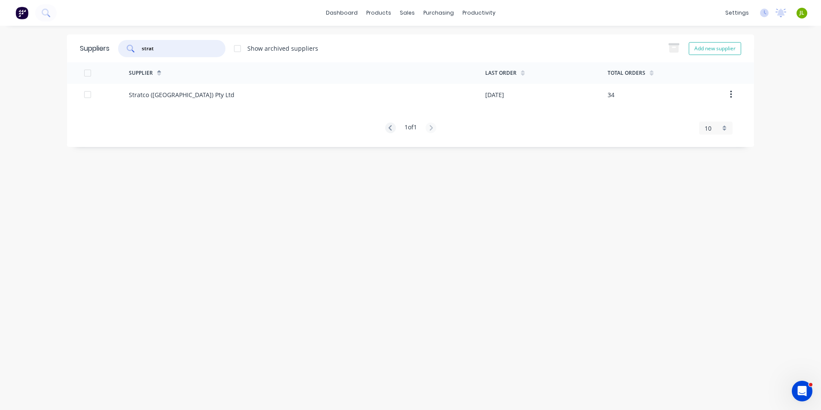
type input "strat"
click at [186, 93] on div "Stratco (WA) Pty Ltd" at bounding box center [307, 94] width 356 height 21
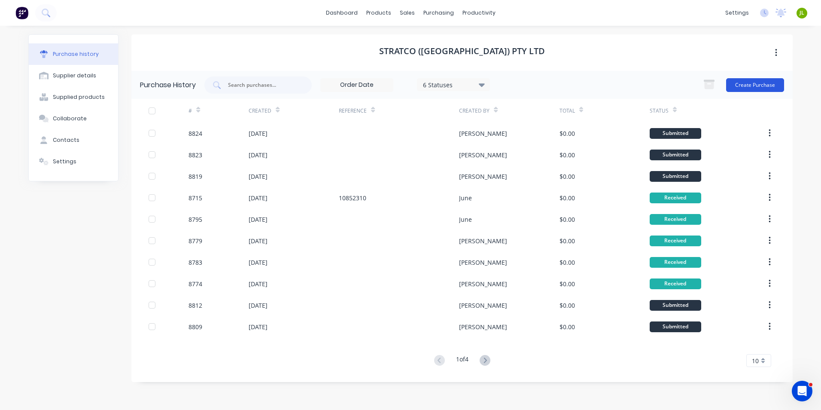
click at [728, 83] on button "Create Purchase" at bounding box center [755, 85] width 58 height 14
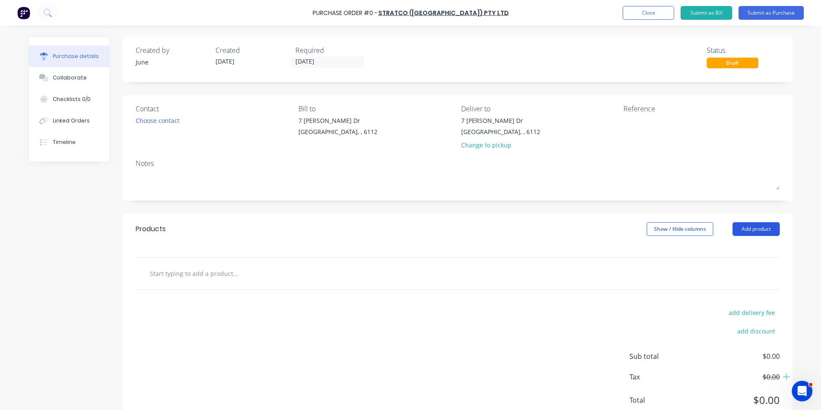
click at [765, 224] on button "Add product" at bounding box center [756, 229] width 47 height 14
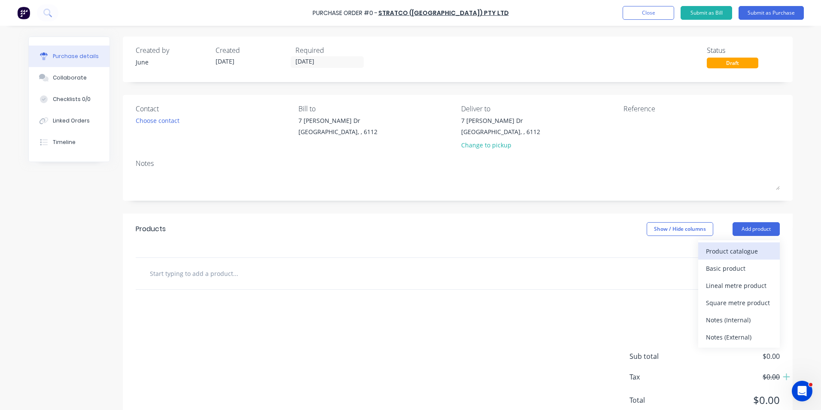
click at [749, 250] on div "Product catalogue" at bounding box center [739, 251] width 66 height 12
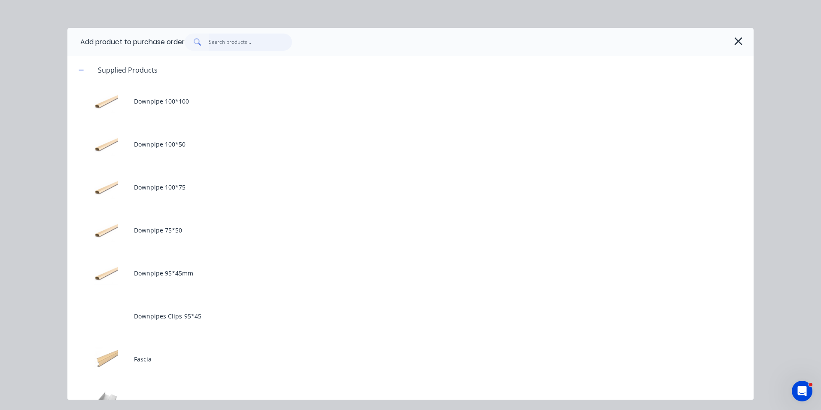
click at [238, 43] on input "text" at bounding box center [251, 42] width 84 height 17
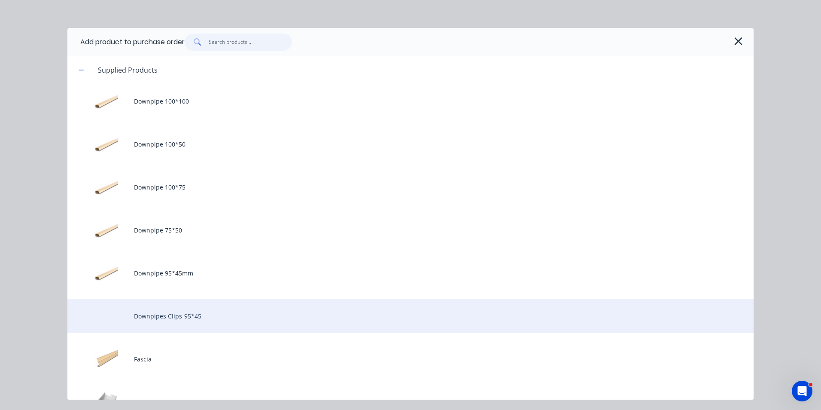
scroll to position [43, 0]
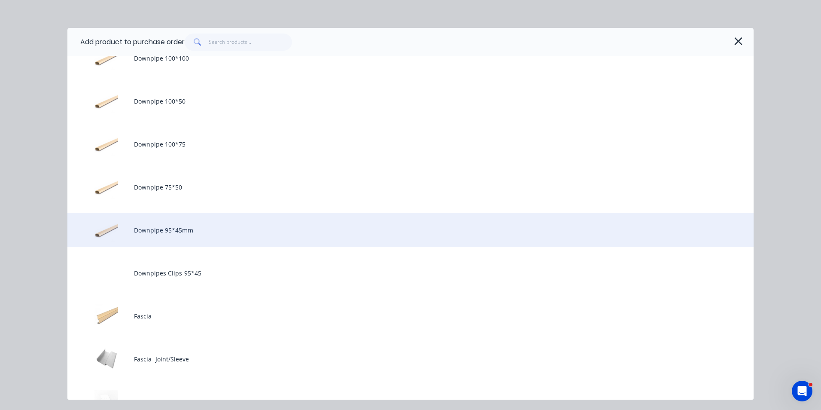
click at [185, 237] on div "Downpipe 95*45mm" at bounding box center [410, 230] width 686 height 34
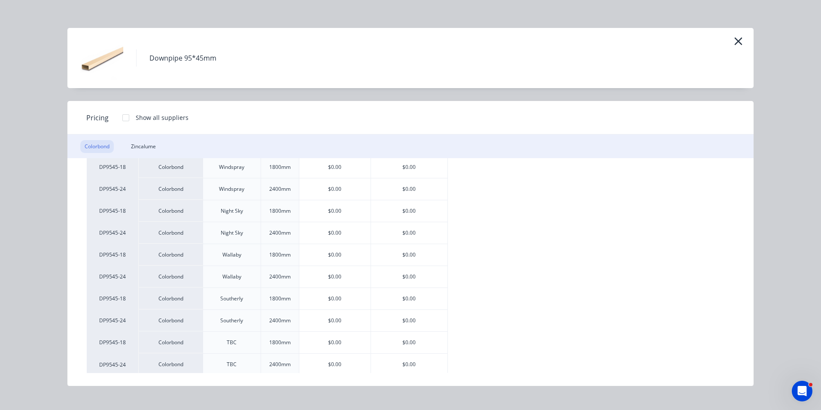
scroll to position [738, 0]
click at [398, 295] on div "$0.00" at bounding box center [409, 295] width 76 height 21
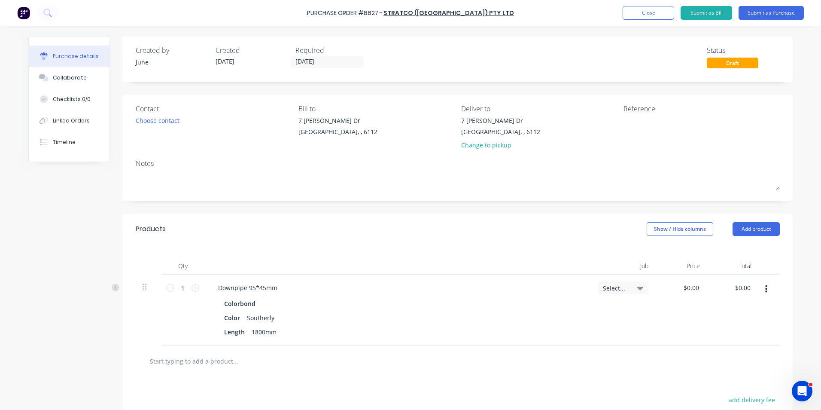
click at [760, 289] on button "button" at bounding box center [766, 288] width 20 height 15
click at [757, 315] on button "Edit" at bounding box center [740, 311] width 73 height 17
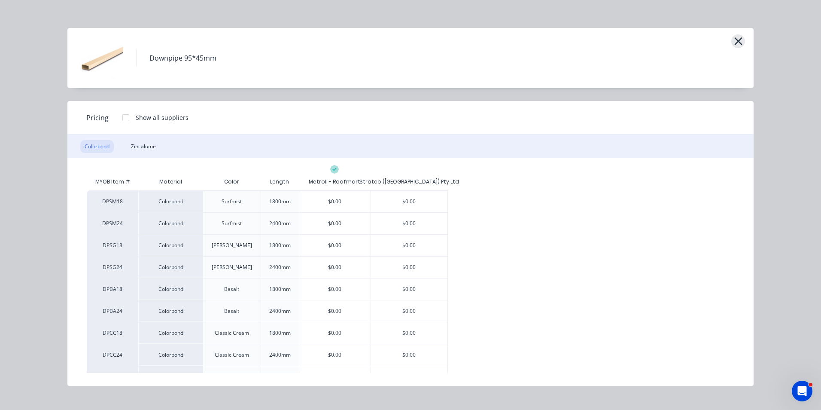
click at [737, 41] on icon "button" at bounding box center [738, 41] width 9 height 12
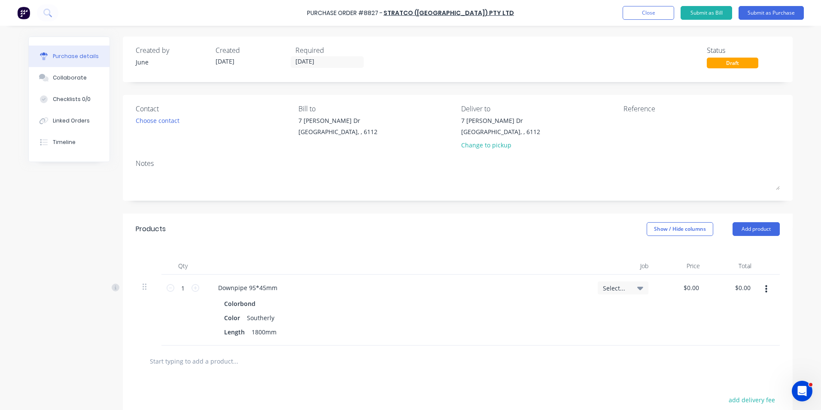
click at [771, 290] on button "button" at bounding box center [766, 288] width 20 height 15
click at [560, 311] on div "Colorbond Color Southerly Length 1800mm" at bounding box center [397, 317] width 373 height 41
drag, startPoint x: 174, startPoint y: 286, endPoint x: 205, endPoint y: 283, distance: 31.5
click at [199, 283] on div "1 1" at bounding box center [182, 309] width 43 height 71
type input "20"
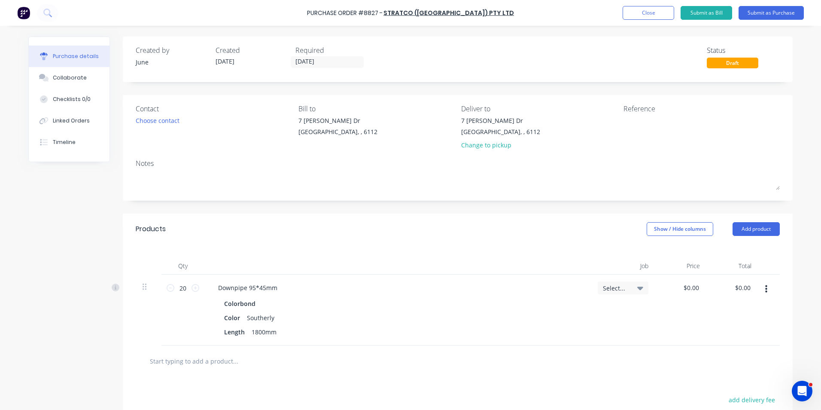
click at [292, 258] on div at bounding box center [397, 265] width 387 height 17
click at [765, 288] on icon "button" at bounding box center [766, 289] width 2 height 8
click at [761, 324] on button "Duplicate" at bounding box center [740, 328] width 73 height 17
click at [760, 361] on button "button" at bounding box center [766, 359] width 20 height 15
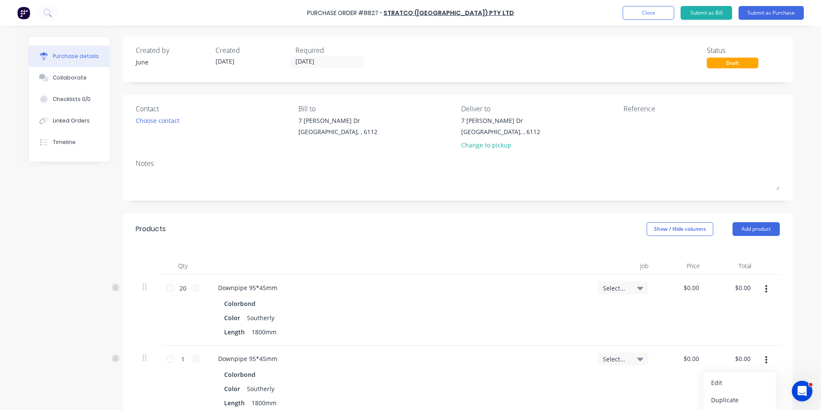
click at [752, 383] on button "Edit" at bounding box center [740, 382] width 73 height 17
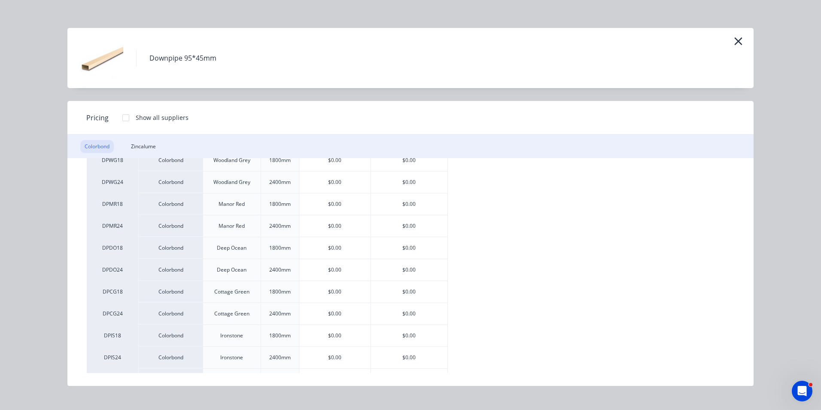
scroll to position [222, 0]
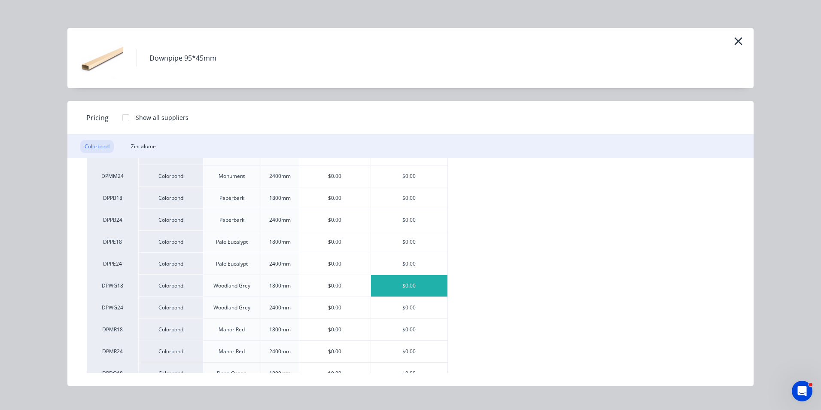
click at [414, 289] on div "$0.00" at bounding box center [409, 285] width 76 height 21
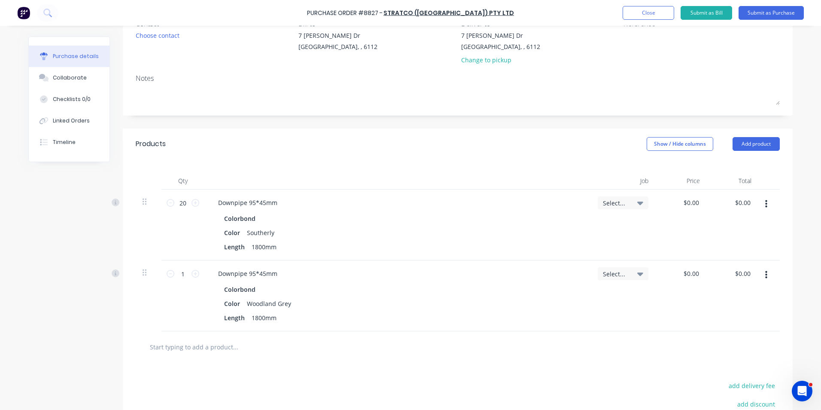
scroll to position [86, 0]
click at [183, 279] on input "1" at bounding box center [182, 272] width 17 height 13
type input "20"
click at [378, 279] on div "Downpipe 95*45mm Colorbond Color Woodland Grey Length 1800mm" at bounding box center [397, 294] width 387 height 71
click at [456, 299] on div "Color Woodland Grey" at bounding box center [396, 302] width 350 height 12
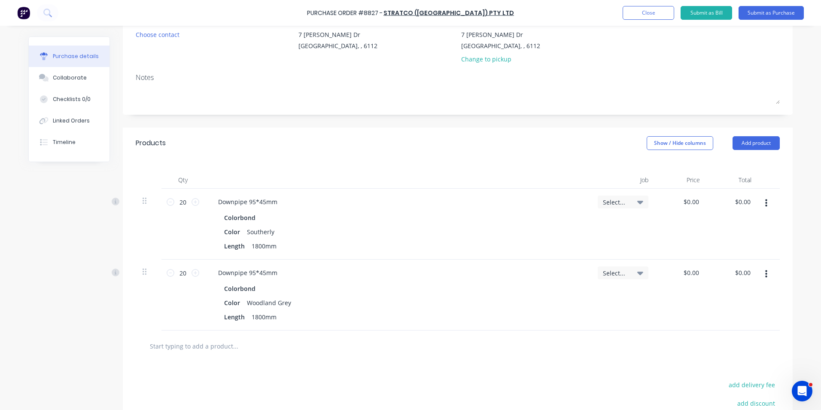
click at [456, 299] on div "Color Woodland Grey" at bounding box center [396, 302] width 350 height 12
drag, startPoint x: 320, startPoint y: 153, endPoint x: 308, endPoint y: 170, distance: 20.8
click at [321, 154] on div "Products Show / Hide columns Add product" at bounding box center [458, 143] width 670 height 31
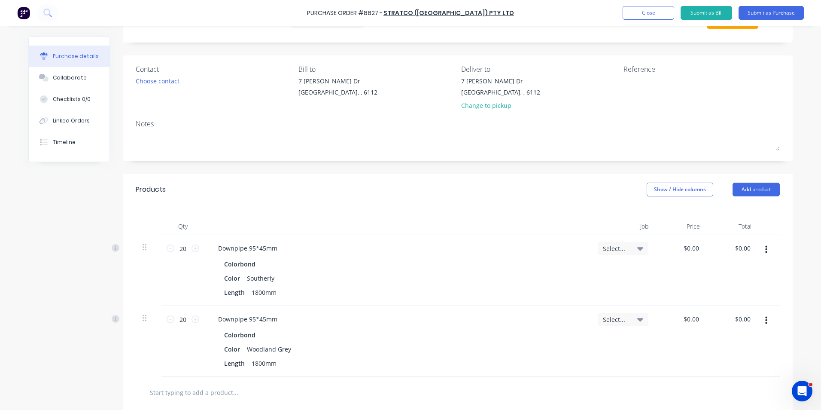
scroll to position [0, 0]
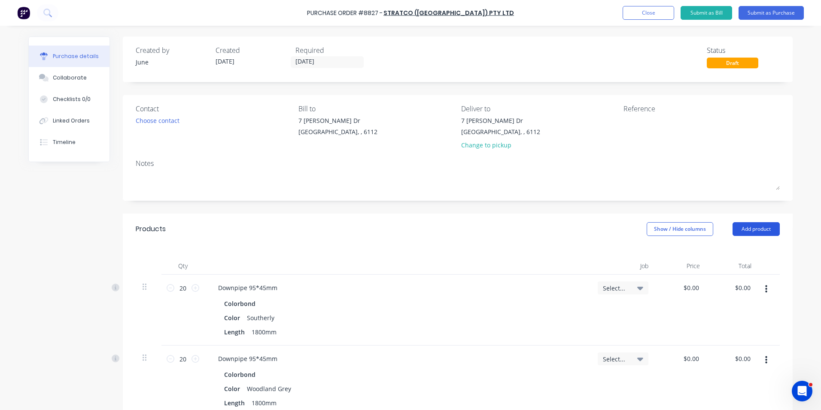
click at [758, 234] on button "Add product" at bounding box center [756, 229] width 47 height 14
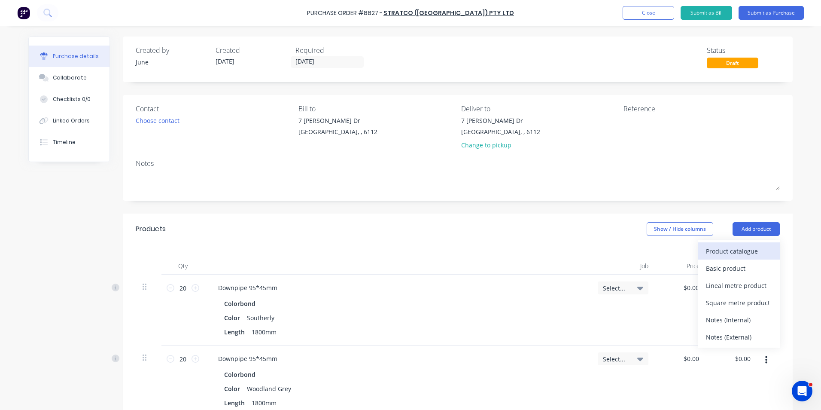
click at [748, 253] on div "Product catalogue" at bounding box center [739, 251] width 66 height 12
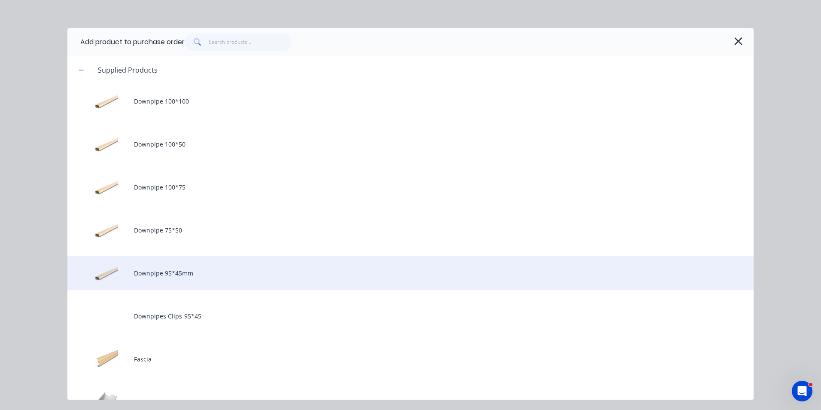
click at [279, 263] on div "Downpipe 95*45mm" at bounding box center [410, 273] width 686 height 34
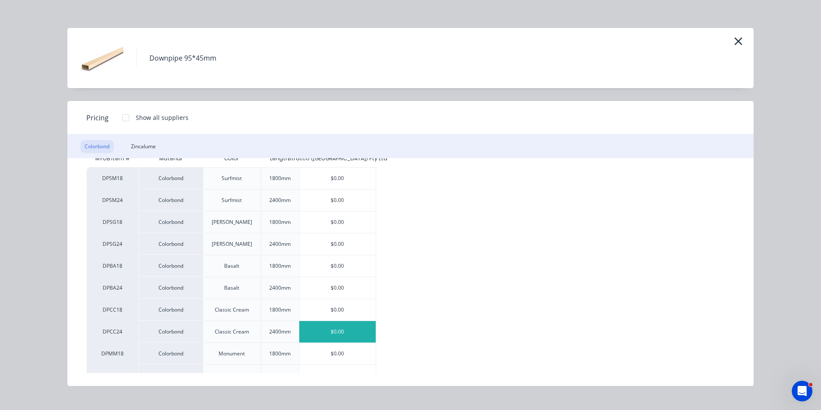
scroll to position [43, 0]
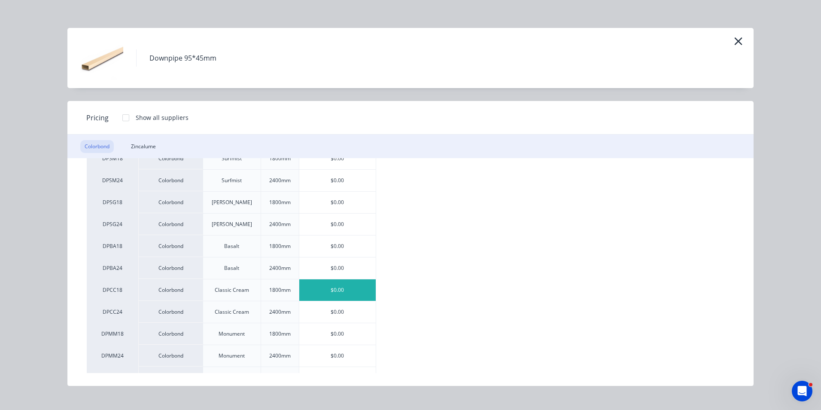
click at [362, 285] on div "$0.00" at bounding box center [337, 289] width 76 height 21
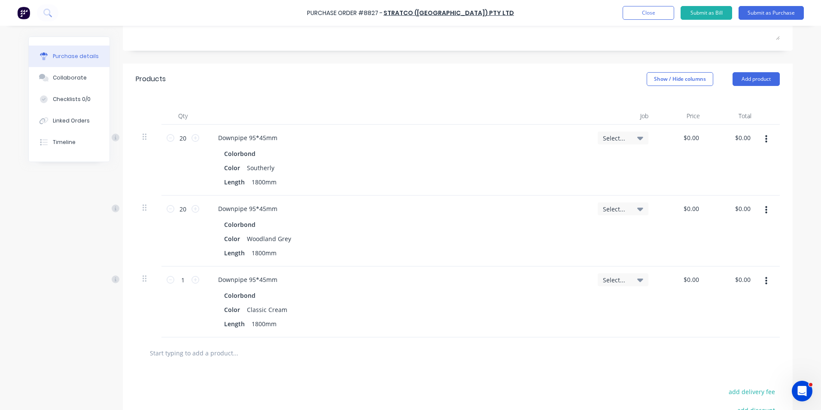
scroll to position [172, 0]
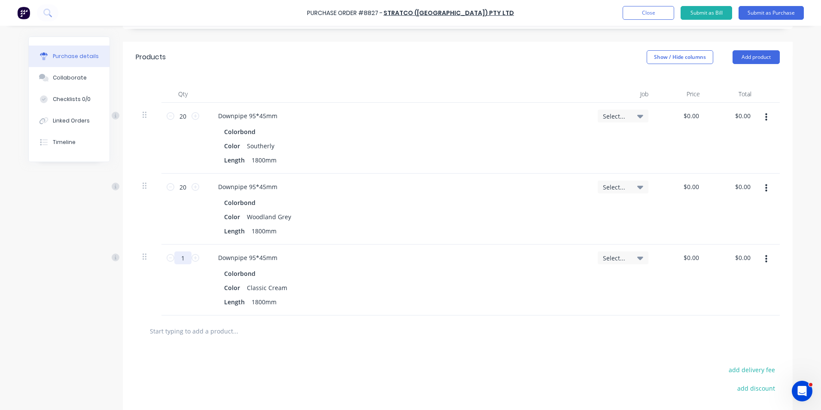
click at [179, 258] on input "1" at bounding box center [182, 257] width 17 height 13
type input "30"
click at [407, 291] on div "Color Classic Cream" at bounding box center [396, 287] width 350 height 12
click at [539, 275] on div "Colorbond" at bounding box center [397, 273] width 347 height 12
click at [766, 262] on button "button" at bounding box center [766, 258] width 20 height 15
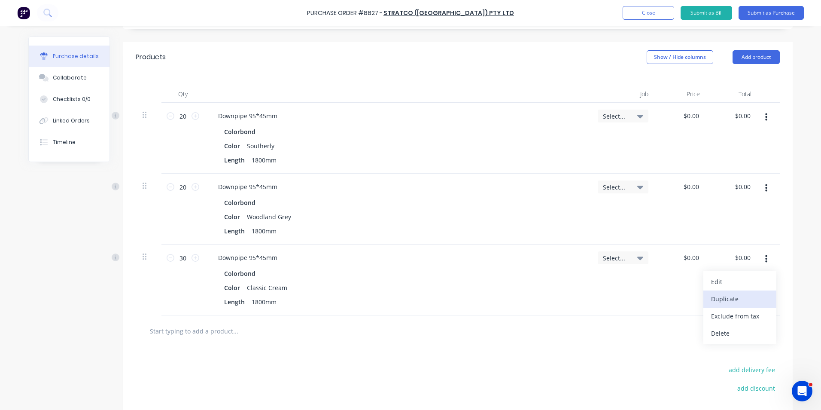
click at [752, 291] on button "Duplicate" at bounding box center [740, 298] width 73 height 17
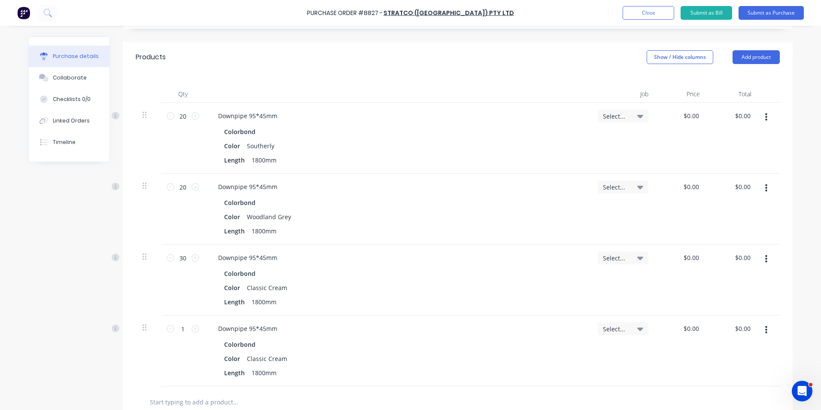
click at [757, 324] on button "button" at bounding box center [766, 329] width 20 height 15
click at [755, 353] on button "Edit" at bounding box center [740, 352] width 73 height 17
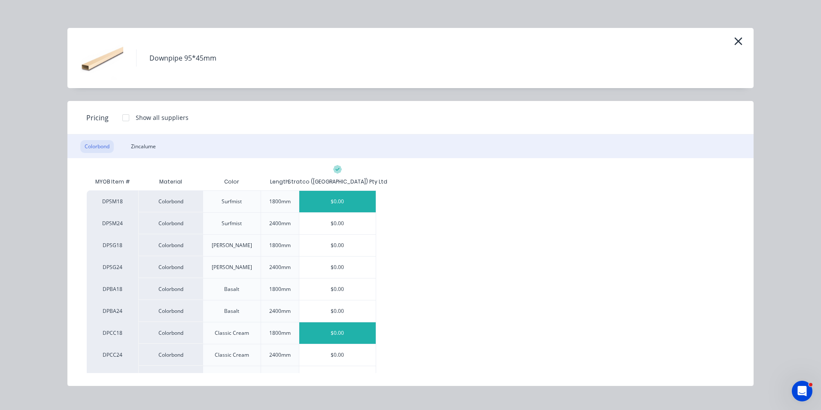
click at [350, 205] on div "$0.00" at bounding box center [337, 201] width 76 height 21
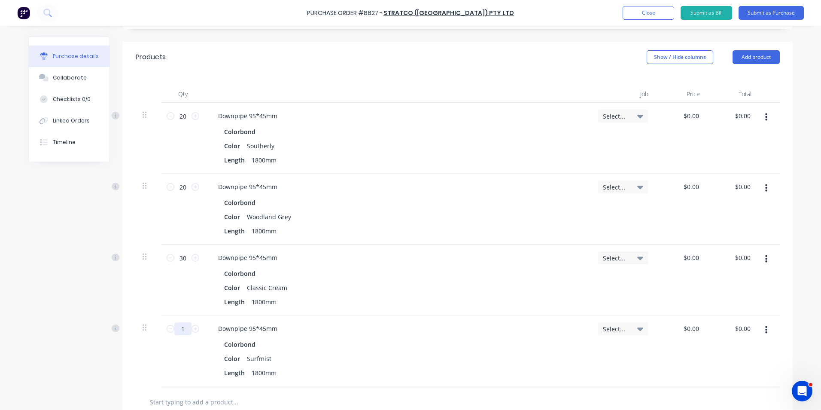
drag, startPoint x: 178, startPoint y: 331, endPoint x: 183, endPoint y: 330, distance: 4.9
click at [183, 330] on input "1" at bounding box center [182, 328] width 17 height 13
type input "30"
click at [591, 336] on div "Select..." at bounding box center [623, 350] width 64 height 71
click at [768, 334] on button "button" at bounding box center [766, 329] width 20 height 15
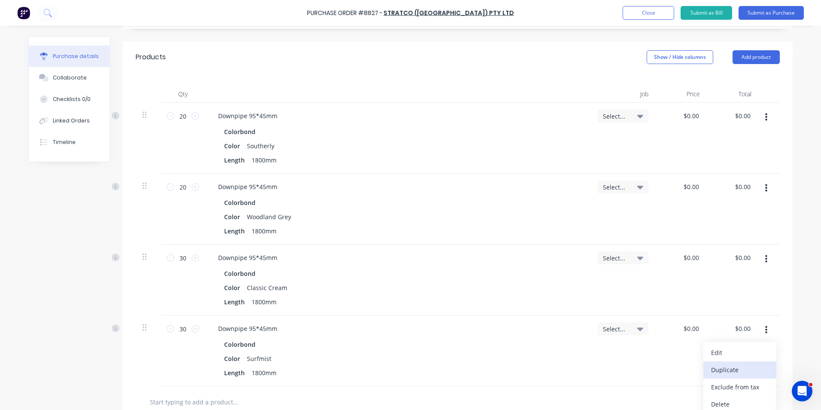
click at [756, 375] on button "Duplicate" at bounding box center [740, 369] width 73 height 17
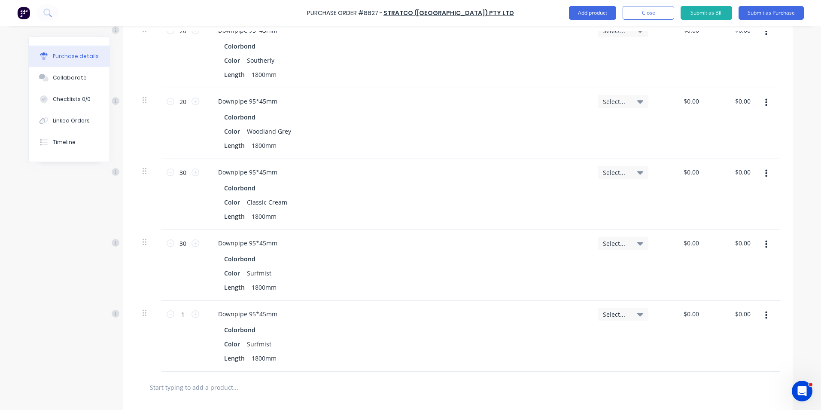
scroll to position [258, 0]
click at [765, 315] on icon "button" at bounding box center [766, 315] width 2 height 8
click at [762, 336] on button "Edit" at bounding box center [740, 337] width 73 height 17
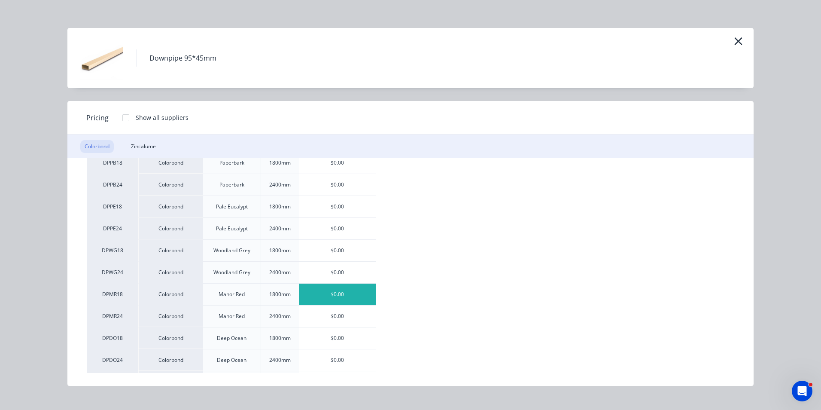
click at [351, 293] on div "$0.00" at bounding box center [337, 293] width 76 height 21
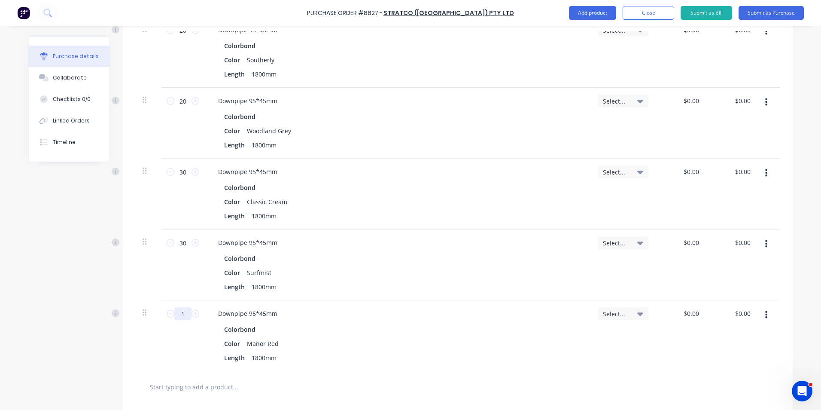
drag, startPoint x: 174, startPoint y: 315, endPoint x: 182, endPoint y: 311, distance: 8.3
click at [182, 311] on input "1" at bounding box center [182, 313] width 17 height 13
type input "10"
click at [411, 329] on div "Colorbond" at bounding box center [397, 329] width 347 height 12
click at [771, 319] on button "button" at bounding box center [766, 314] width 20 height 15
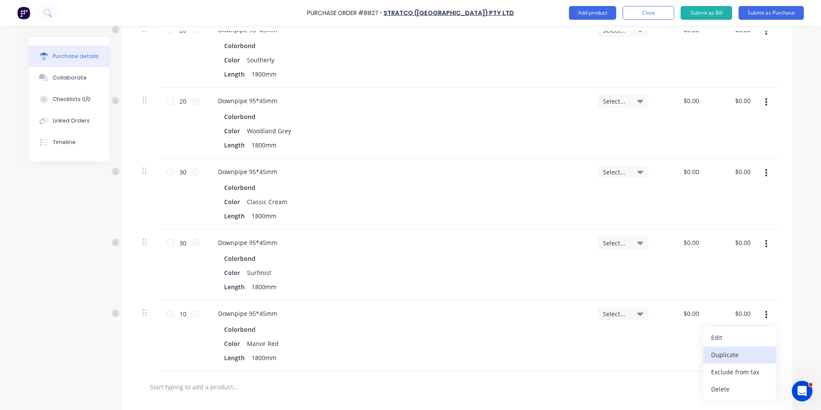
click at [765, 354] on button "Duplicate" at bounding box center [740, 354] width 73 height 17
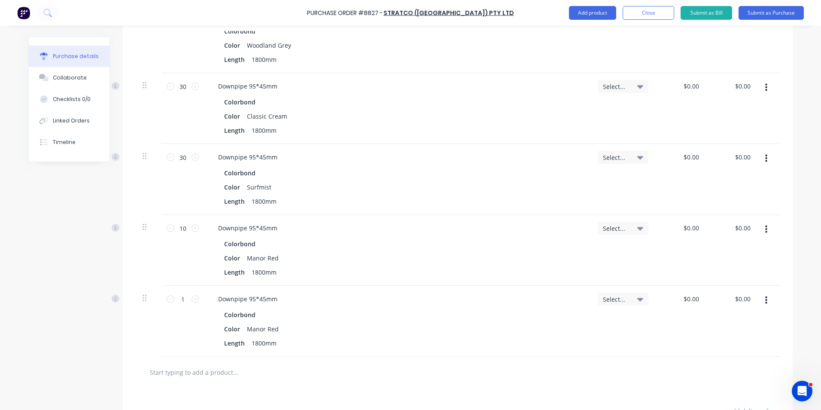
scroll to position [344, 0]
click at [767, 309] on div at bounding box center [768, 320] width 21 height 71
click at [765, 301] on button "button" at bounding box center [766, 299] width 20 height 15
click at [749, 326] on button "Edit" at bounding box center [740, 322] width 73 height 17
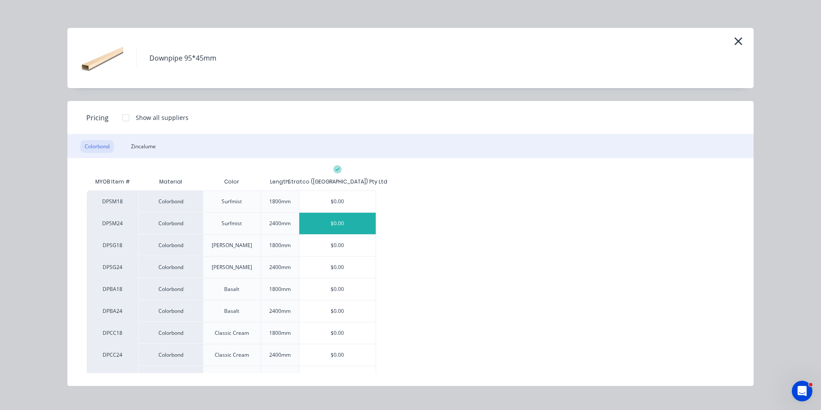
click at [340, 220] on div "$0.00" at bounding box center [337, 223] width 76 height 21
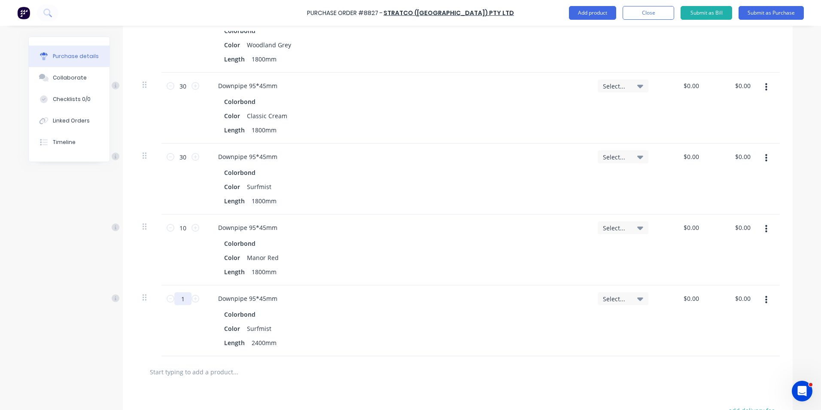
drag, startPoint x: 179, startPoint y: 294, endPoint x: 191, endPoint y: 294, distance: 12.5
click at [191, 294] on div "1 1" at bounding box center [182, 298] width 29 height 13
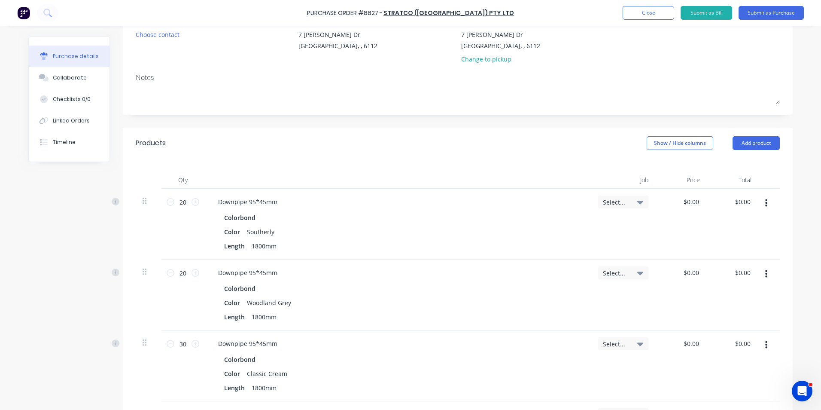
scroll to position [0, 0]
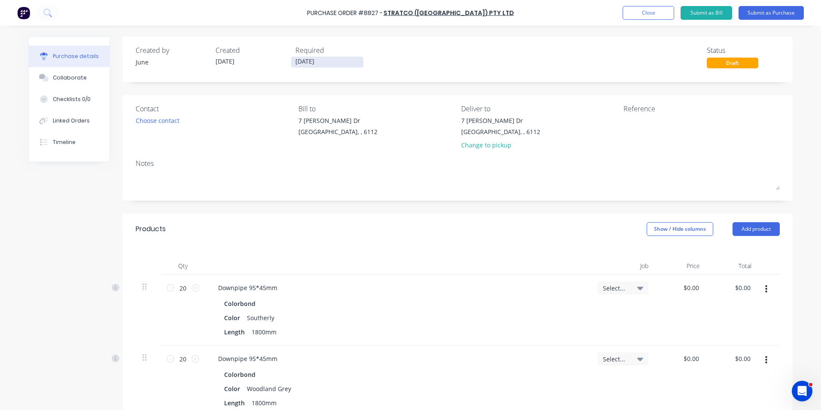
type input "10"
click at [315, 60] on input "[DATE]" at bounding box center [327, 62] width 72 height 11
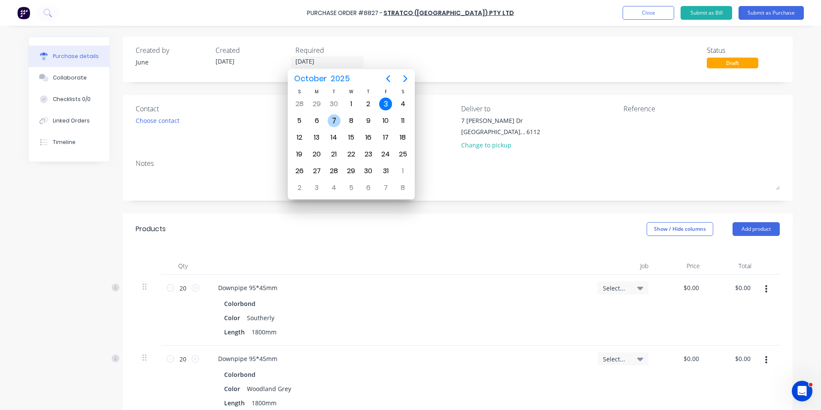
click at [336, 119] on div "7" at bounding box center [334, 120] width 13 height 13
type input "07/10/25"
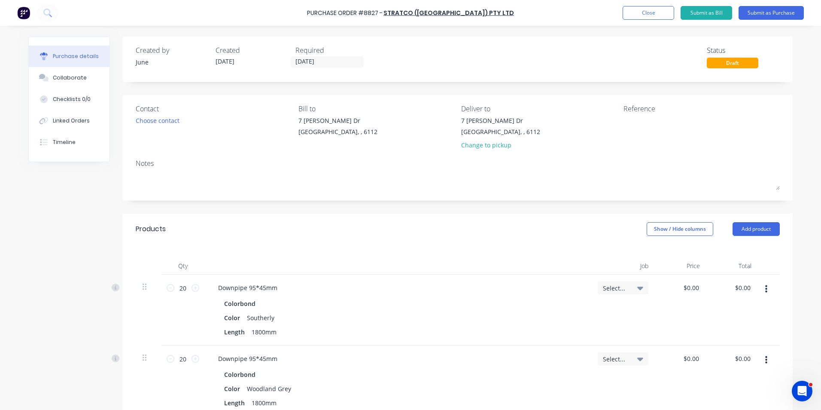
click at [758, 11] on button "Submit as Purchase" at bounding box center [771, 13] width 65 height 14
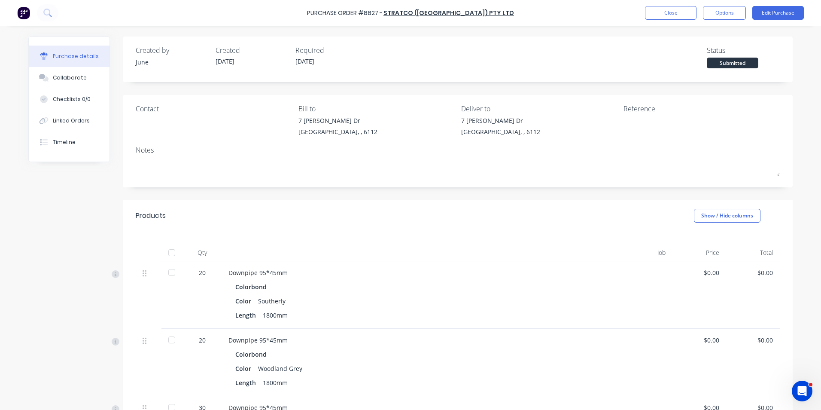
click at [719, 17] on button "Options" at bounding box center [724, 13] width 43 height 14
click at [719, 42] on button "Print / Email" at bounding box center [705, 34] width 82 height 17
click at [688, 68] on div "Without pricing" at bounding box center [705, 69] width 66 height 12
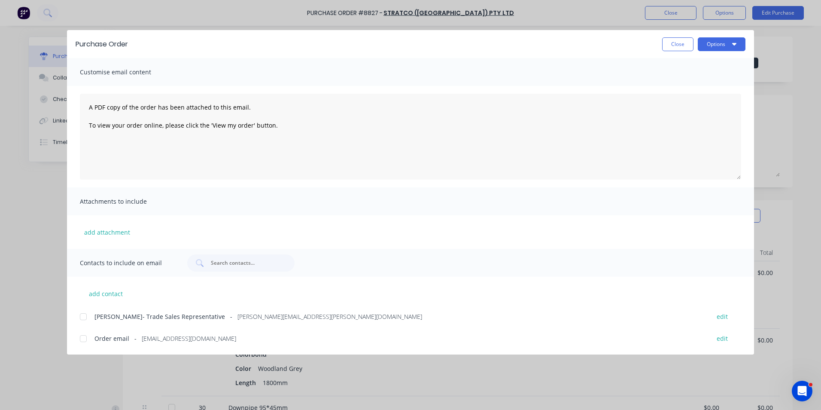
click at [87, 338] on div at bounding box center [83, 338] width 17 height 17
click at [735, 43] on icon "button" at bounding box center [734, 44] width 4 height 3
click at [715, 103] on div "Email" at bounding box center [705, 100] width 66 height 12
click at [399, 80] on div "Customise email content" at bounding box center [410, 72] width 687 height 28
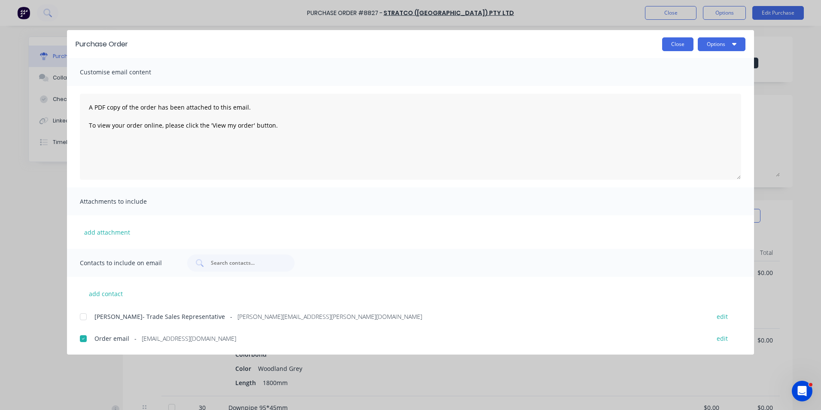
click at [690, 43] on button "Close" at bounding box center [677, 44] width 31 height 14
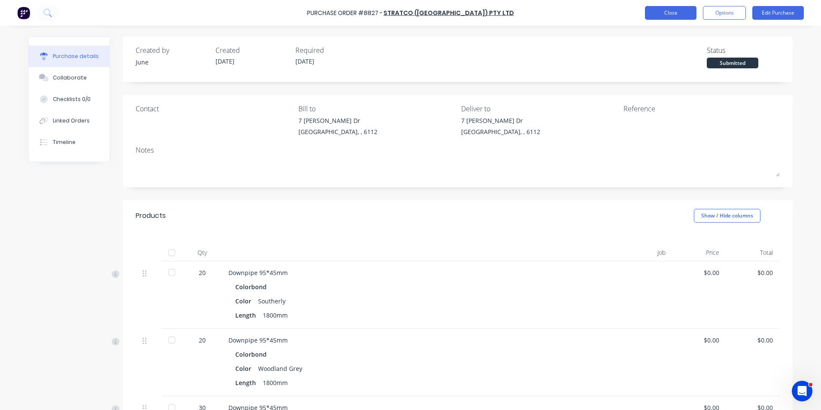
click at [658, 12] on button "Close" at bounding box center [671, 13] width 52 height 14
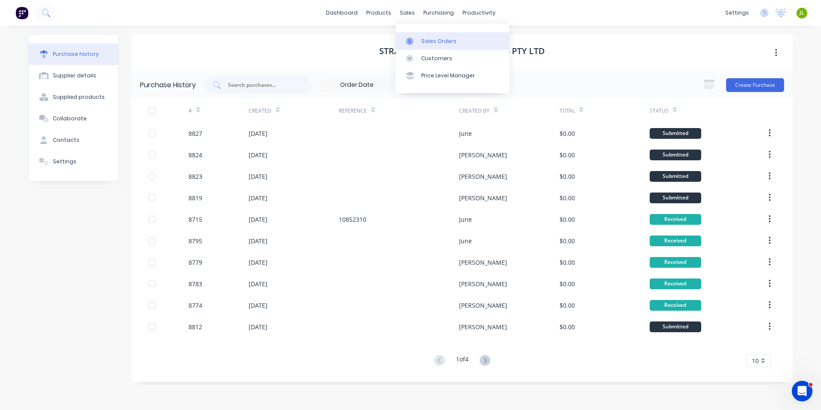
click at [424, 42] on div "Sales Orders" at bounding box center [438, 41] width 35 height 8
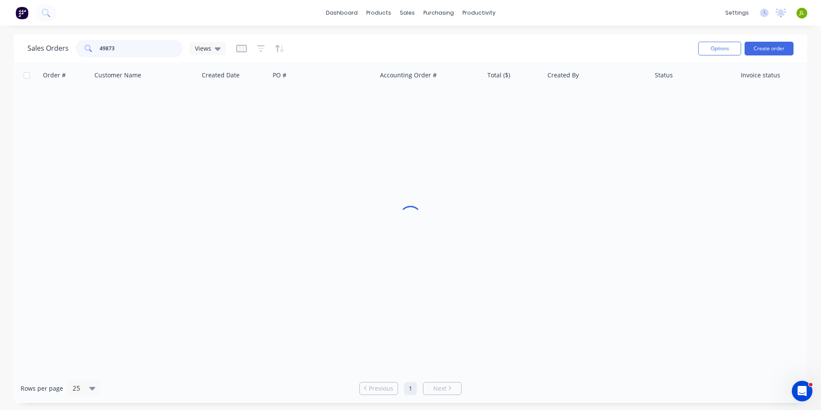
drag, startPoint x: 125, startPoint y: 47, endPoint x: 104, endPoint y: 52, distance: 21.6
click at [104, 52] on input "49873" at bounding box center [142, 48] width 84 height 17
type input "49356"
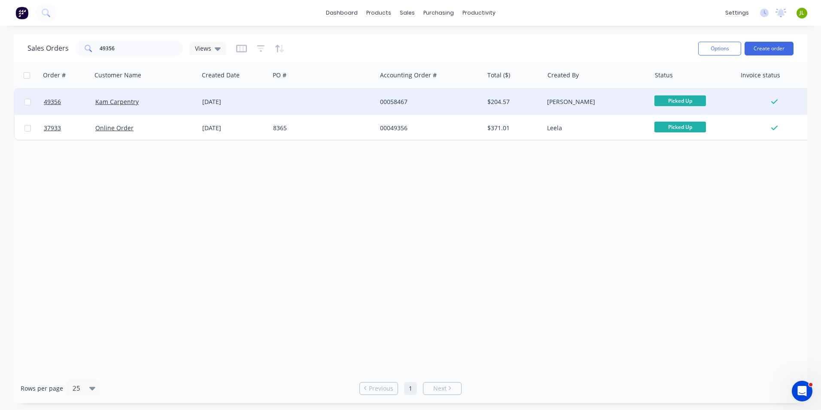
click at [166, 101] on div "Kam Carpentry" at bounding box center [142, 101] width 95 height 9
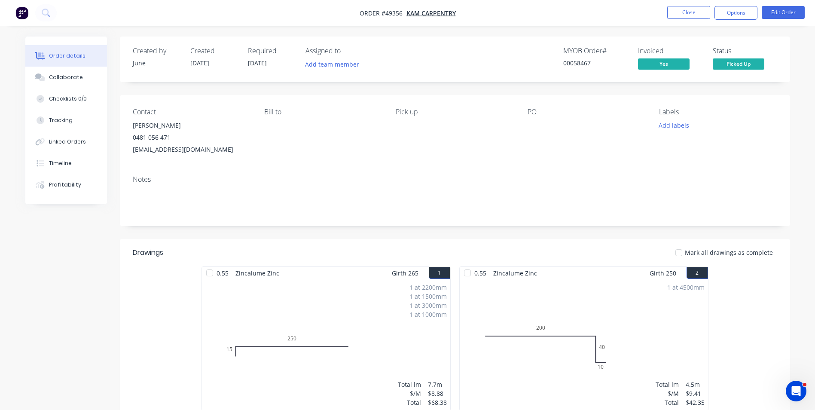
click at [433, 159] on div "Contact Kambiz Vojdani 0481 056 471 kvojdani@outlook.com Bill to Pick up PO Lab…" at bounding box center [455, 131] width 670 height 73
click at [35, 295] on div "Created by June Created 17/09/25 Required 24/09/25 Assigned to Add team member …" at bounding box center [407, 372] width 765 height 670
click at [694, 6] on button "Close" at bounding box center [688, 12] width 43 height 13
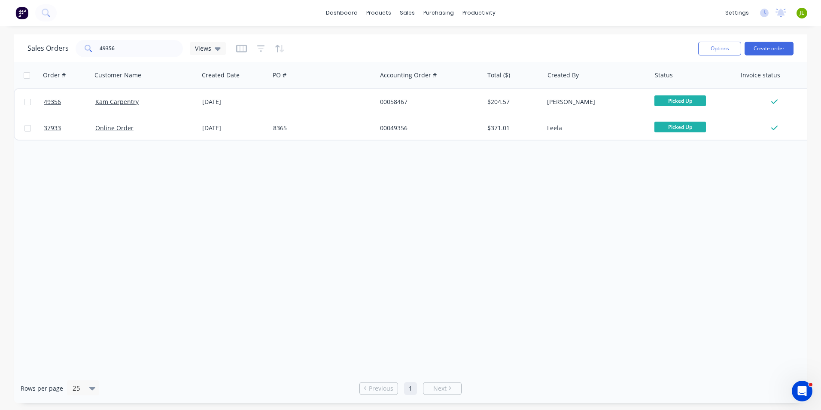
click at [458, 192] on div "Order # Customer Name Created Date PO # Accounting Order # Total ($) Created By…" at bounding box center [411, 217] width 794 height 311
click at [550, 240] on div "Order # Customer Name Created Date PO # Accounting Order # Total ($) Created By…" at bounding box center [411, 217] width 794 height 311
drag, startPoint x: 157, startPoint y: 52, endPoint x: 59, endPoint y: 52, distance: 98.4
click at [59, 52] on div "Sales Orders 49356 Views" at bounding box center [126, 48] width 198 height 17
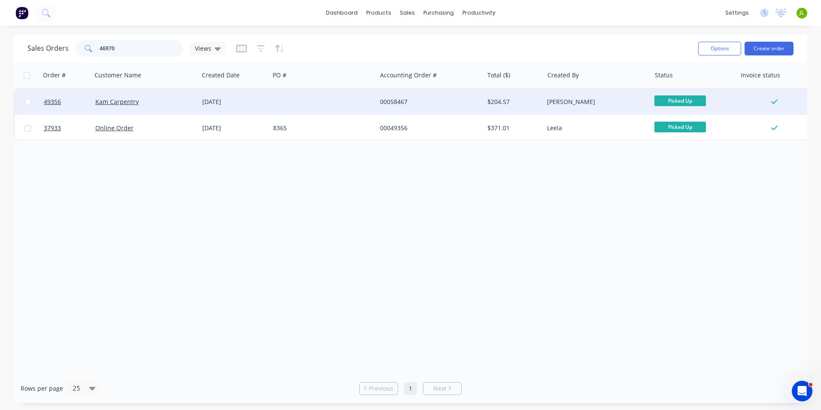
type input "46970"
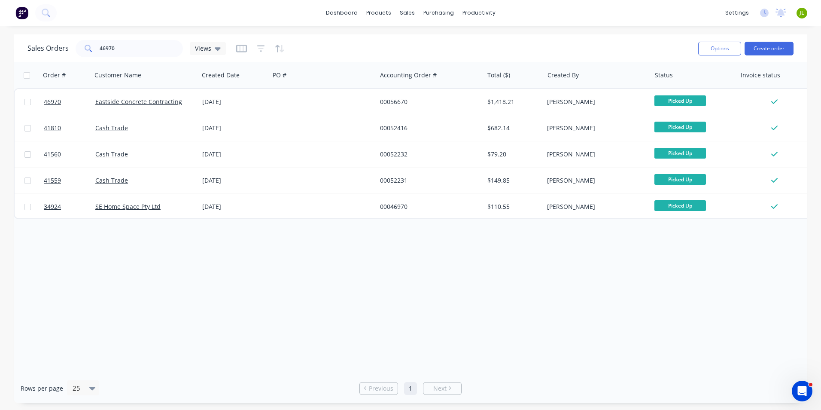
click at [528, 289] on div "Order # Customer Name Created Date PO # Accounting Order # Total ($) Created By…" at bounding box center [411, 217] width 794 height 311
click at [388, 40] on link "Product Catalogue" at bounding box center [421, 40] width 114 height 17
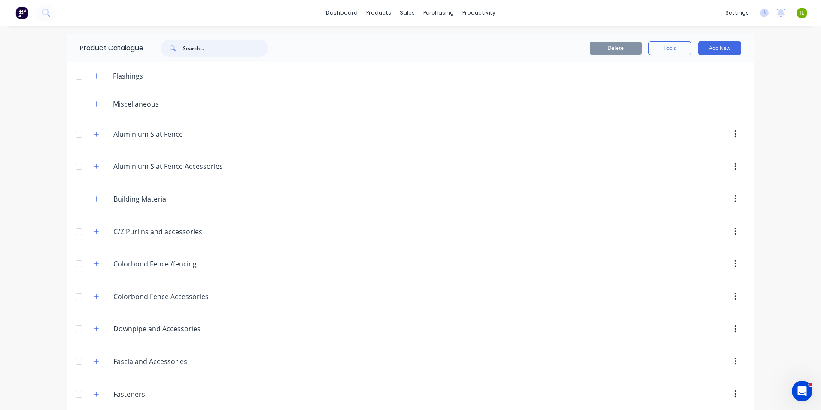
click at [186, 41] on input "text" at bounding box center [225, 48] width 85 height 17
type input "rhs"
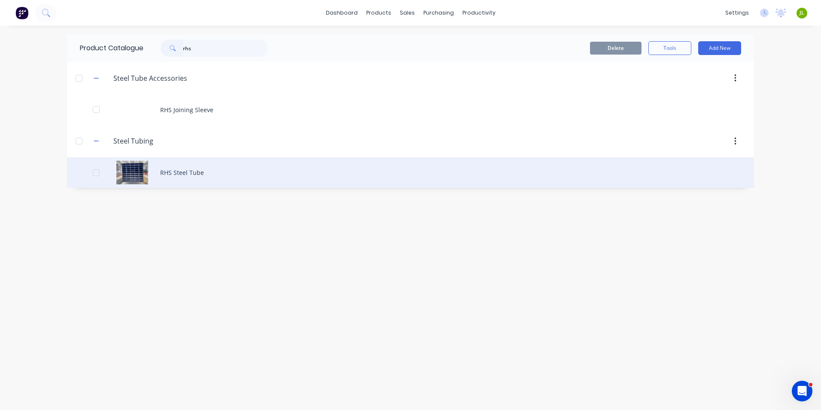
click at [203, 177] on div "RHS Steel Tube" at bounding box center [410, 172] width 687 height 30
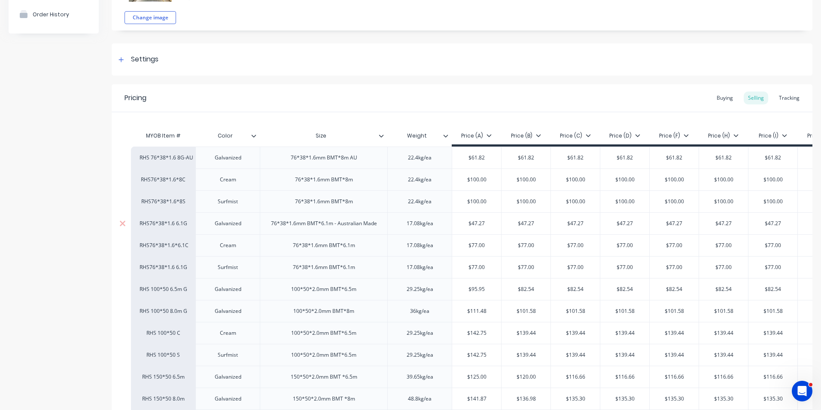
scroll to position [86, 0]
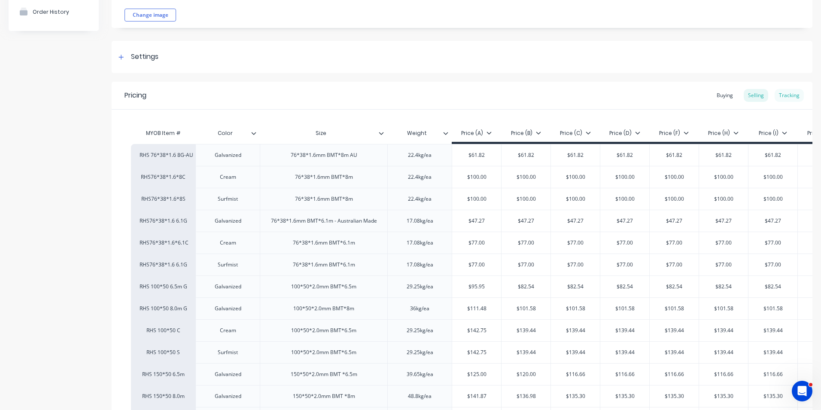
click at [796, 89] on div "Tracking" at bounding box center [789, 95] width 29 height 13
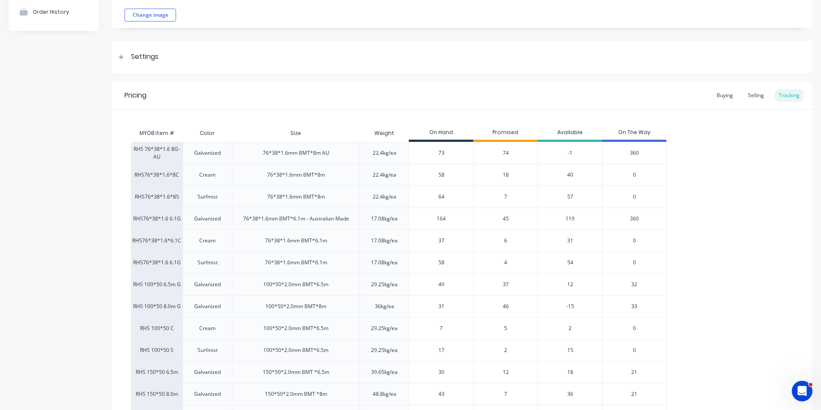
type input "37"
drag, startPoint x: 450, startPoint y: 241, endPoint x: 435, endPoint y: 243, distance: 15.6
click at [435, 243] on input "37" at bounding box center [441, 241] width 64 height 8
click at [733, 88] on div "Pricing Buying Selling Tracking" at bounding box center [462, 96] width 701 height 28
click at [725, 94] on div "Buying" at bounding box center [725, 95] width 25 height 13
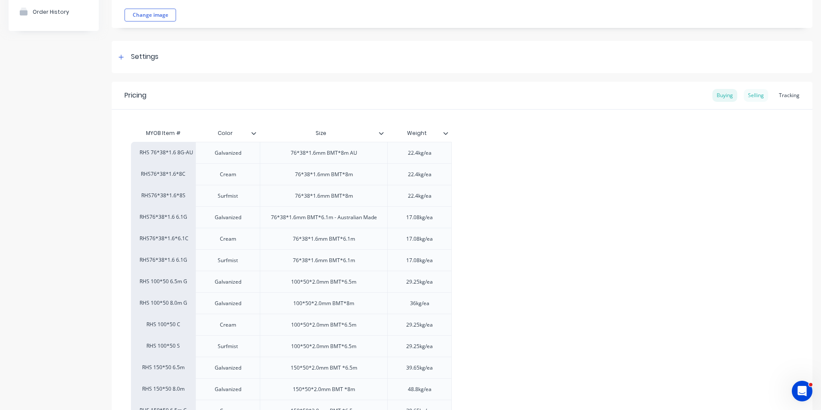
click at [751, 91] on div "Selling" at bounding box center [756, 95] width 24 height 13
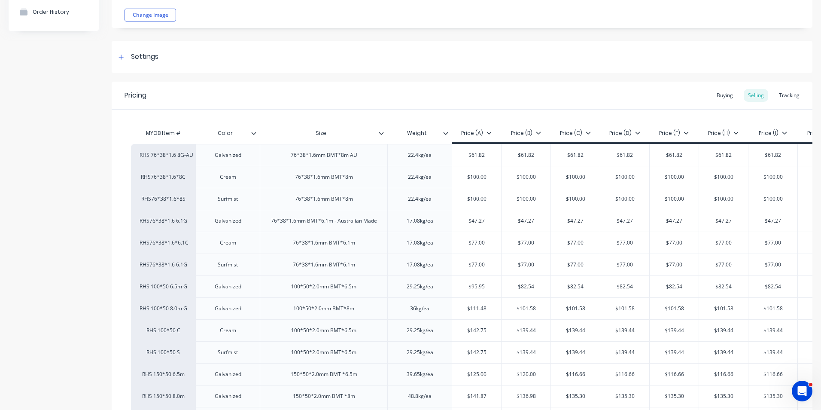
click at [774, 104] on div "Pricing Buying Selling Tracking" at bounding box center [462, 96] width 701 height 28
click at [775, 103] on div "Pricing Buying Selling Tracking" at bounding box center [462, 96] width 701 height 28
click at [775, 99] on div "Tracking" at bounding box center [789, 95] width 29 height 13
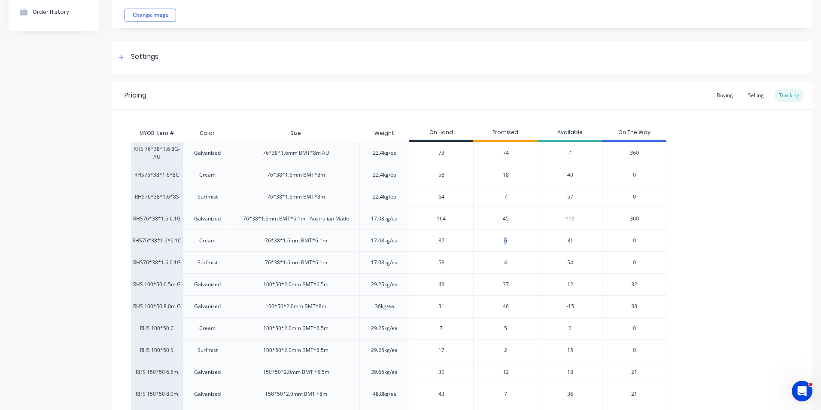
drag, startPoint x: 515, startPoint y: 241, endPoint x: 500, endPoint y: 242, distance: 15.1
click at [500, 242] on div "6" at bounding box center [505, 240] width 64 height 22
click at [392, 75] on div "Change image RHS Steel Tube Settings Product Options I buy this item I sell thi…" at bounding box center [462, 237] width 701 height 573
click at [461, 91] on div "Pricing Buying Selling Tracking" at bounding box center [462, 96] width 701 height 28
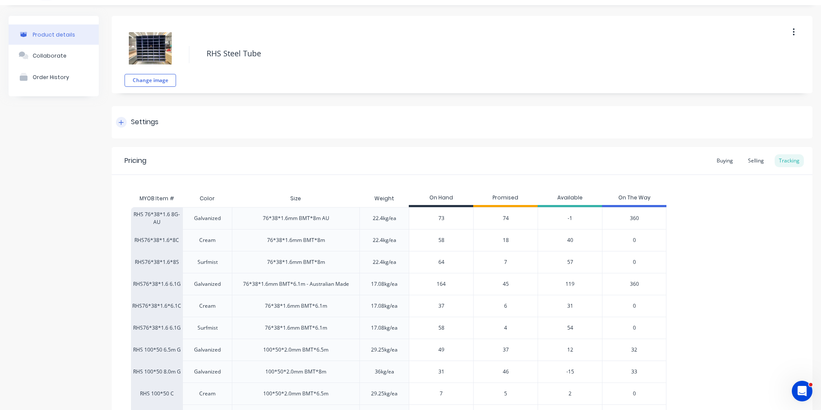
scroll to position [0, 0]
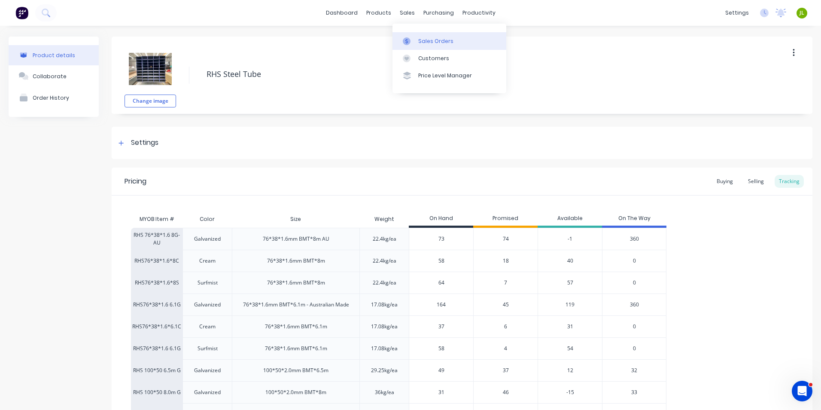
click at [415, 38] on div at bounding box center [409, 41] width 13 height 8
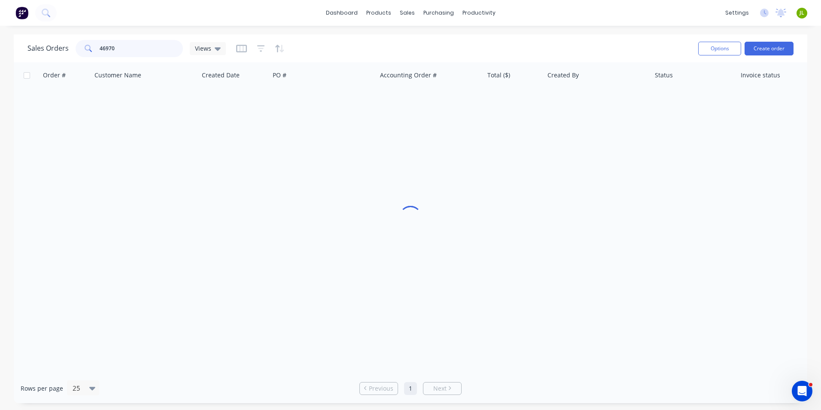
drag, startPoint x: 175, startPoint y: 51, endPoint x: 67, endPoint y: 54, distance: 108.3
click at [67, 54] on div "Sales Orders 46970 Views" at bounding box center [126, 48] width 198 height 17
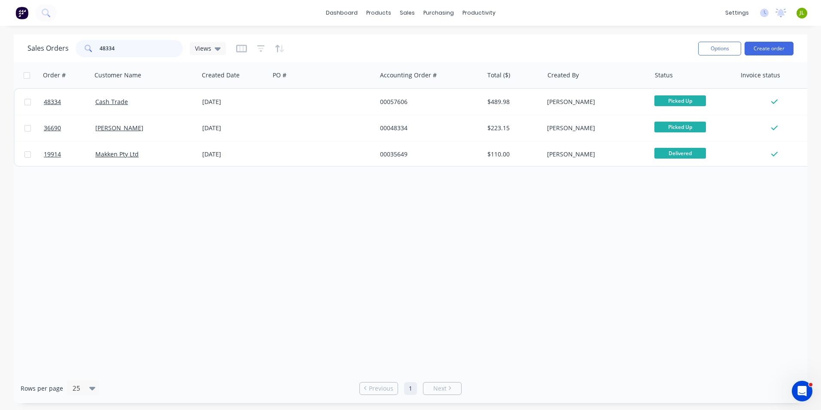
drag, startPoint x: 105, startPoint y: 49, endPoint x: 166, endPoint y: 49, distance: 61.0
click at [166, 49] on input "48334" at bounding box center [142, 48] width 84 height 17
drag, startPoint x: 102, startPoint y: 44, endPoint x: 171, endPoint y: 45, distance: 68.7
click at [171, 45] on input "48750" at bounding box center [142, 48] width 84 height 17
type input "47511"
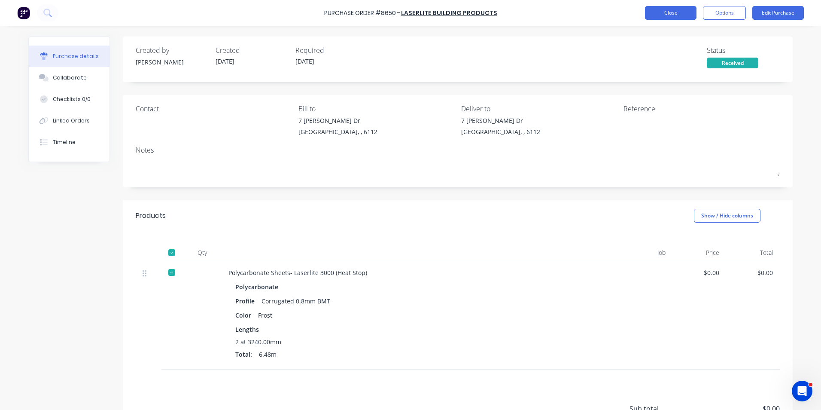
click at [684, 12] on button "Close" at bounding box center [671, 13] width 52 height 14
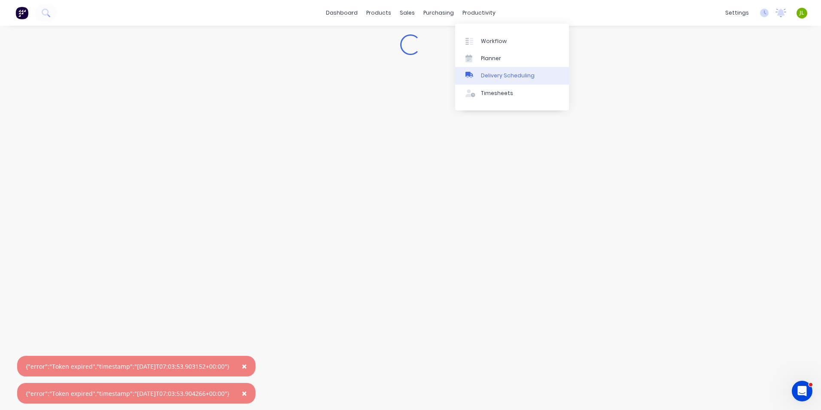
click at [500, 74] on div "Delivery Scheduling" at bounding box center [508, 76] width 54 height 8
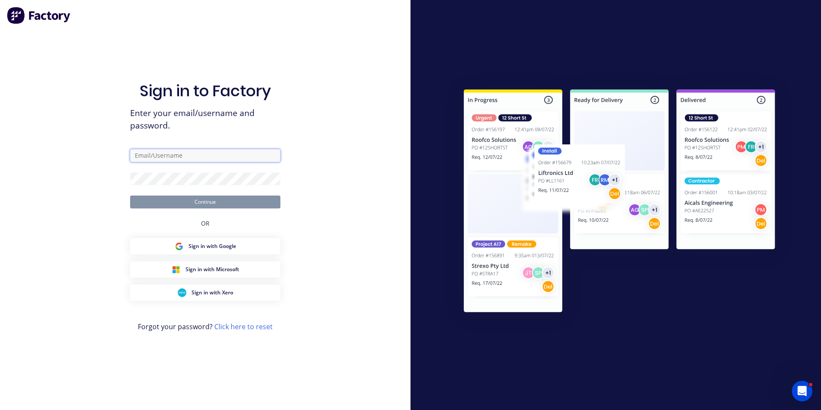
type input "[EMAIL_ADDRESS][DOMAIN_NAME]"
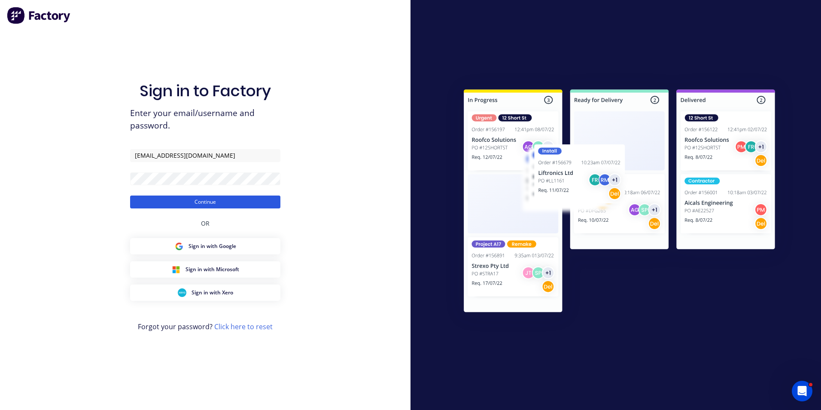
click at [214, 204] on button "Continue" at bounding box center [205, 201] width 150 height 13
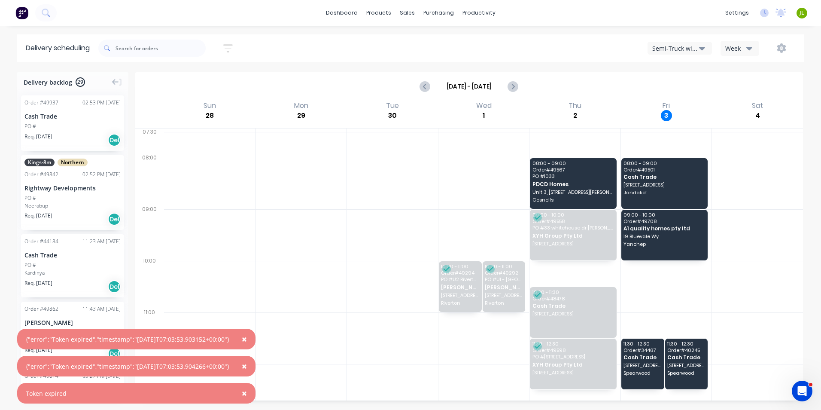
click at [666, 49] on div "Semi-Truck with Hiab" at bounding box center [675, 48] width 47 height 9
click at [661, 104] on div "Utes Delivery" at bounding box center [690, 104] width 85 height 17
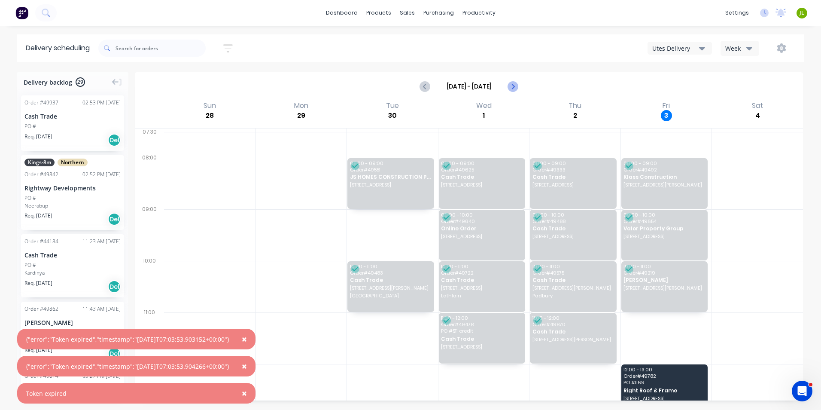
click at [514, 81] on button "Next page" at bounding box center [512, 86] width 17 height 17
type input "[DATE] - [DATE]"
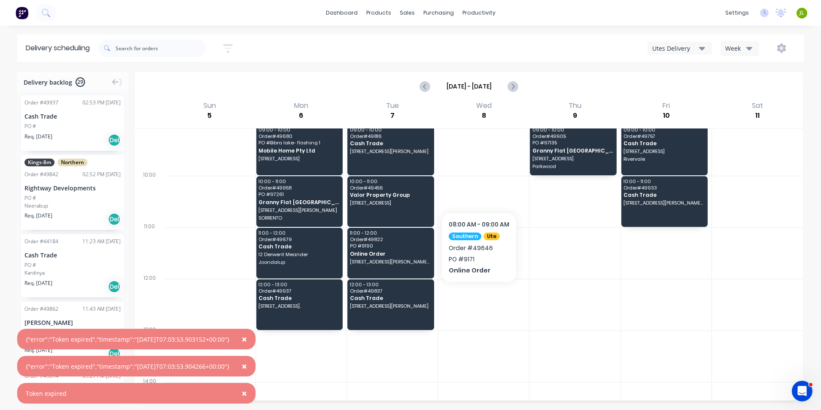
scroll to position [86, 0]
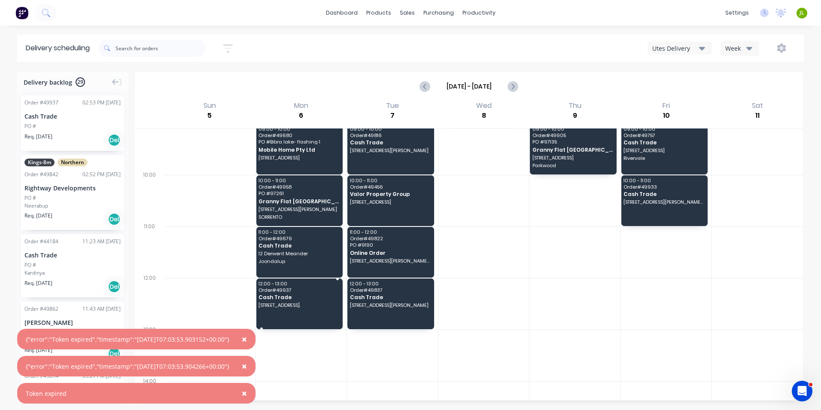
click at [305, 291] on span "Order # 49937" at bounding box center [299, 289] width 81 height 5
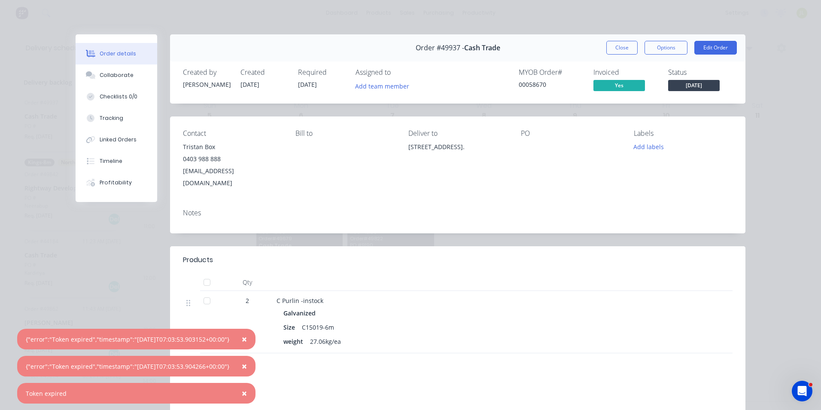
drag, startPoint x: 436, startPoint y: 162, endPoint x: 400, endPoint y: 146, distance: 40.0
click at [400, 146] on div "Contact Tristan Box [PHONE_NUMBER] [EMAIL_ADDRESS][DOMAIN_NAME] Bill to Deliver…" at bounding box center [458, 158] width 576 height 85
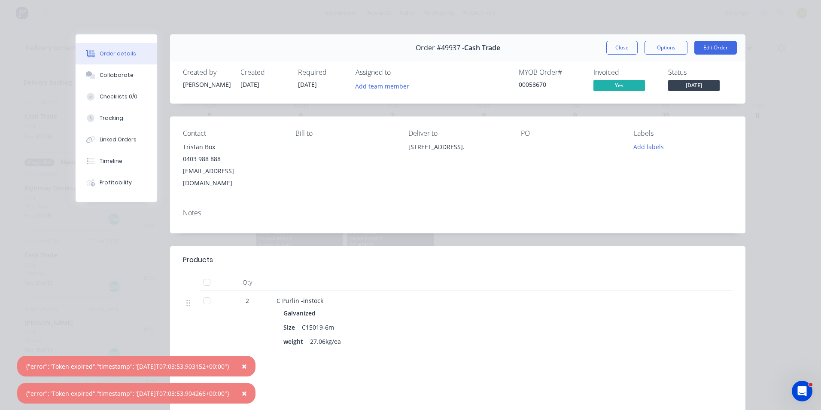
copy div "[STREET_ADDRESS]."
click at [622, 49] on button "Close" at bounding box center [621, 48] width 31 height 14
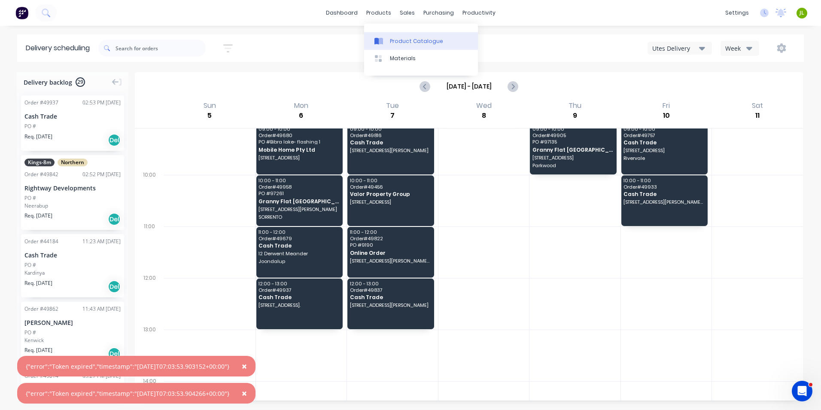
click at [391, 38] on div "Product Catalogue" at bounding box center [416, 41] width 53 height 8
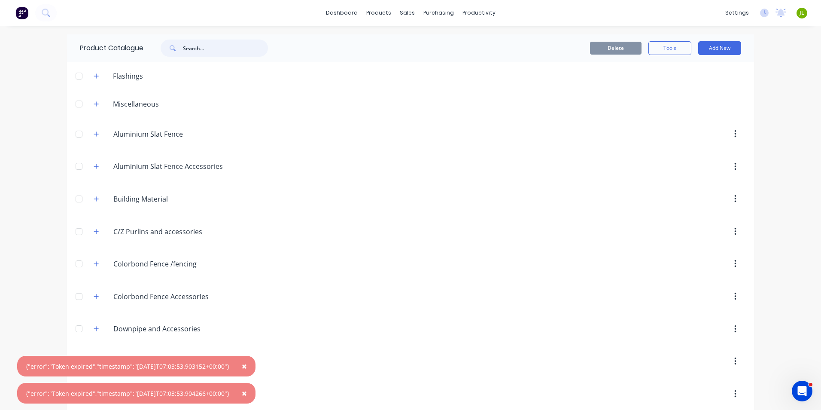
click at [199, 48] on input "text" at bounding box center [225, 48] width 85 height 17
type input "r"
type input "shs"
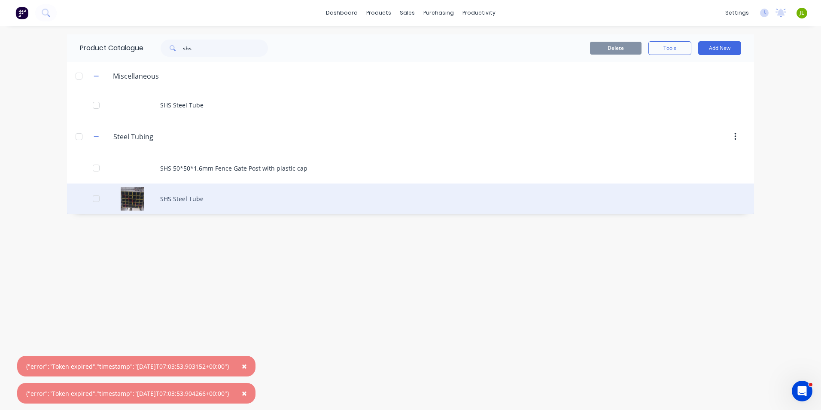
click at [224, 201] on div "SHS Steel Tube" at bounding box center [410, 198] width 687 height 30
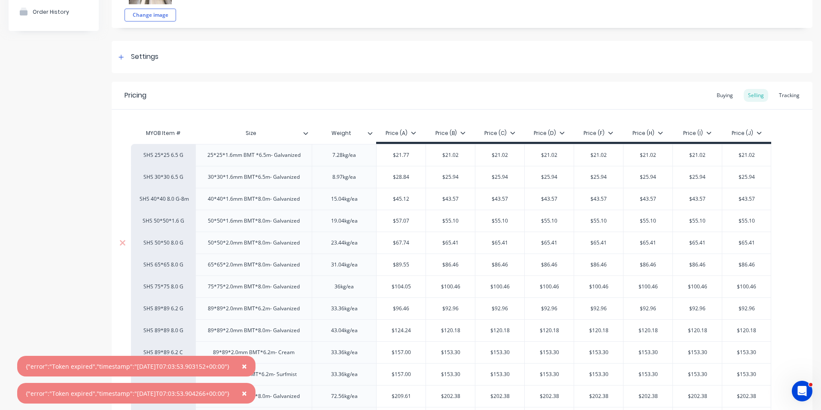
scroll to position [129, 0]
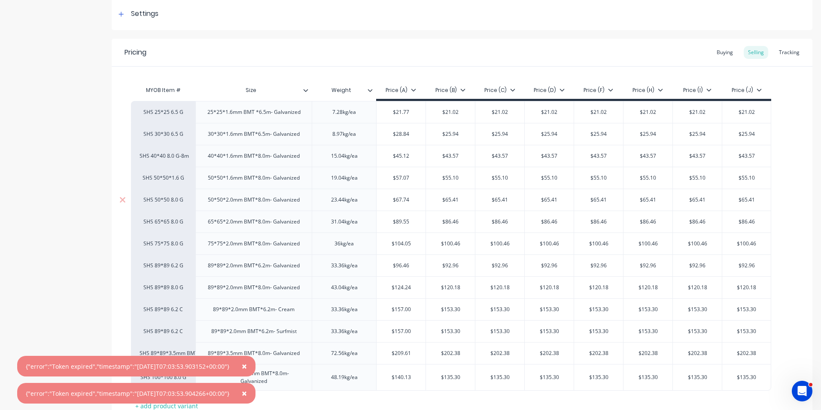
type input "$67.74"
drag, startPoint x: 411, startPoint y: 201, endPoint x: 396, endPoint y: 202, distance: 15.9
click at [396, 202] on input "$67.74" at bounding box center [401, 200] width 49 height 8
click at [275, 191] on div "50*50*2.0mm BMT*8.0m- Galvanized" at bounding box center [253, 200] width 116 height 22
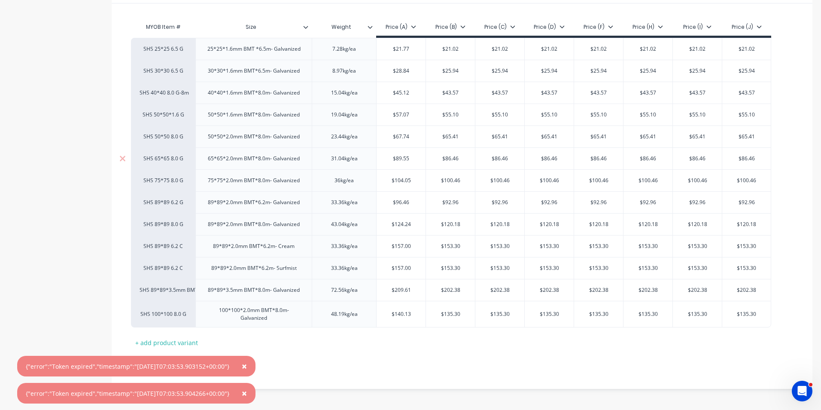
scroll to position [195, 0]
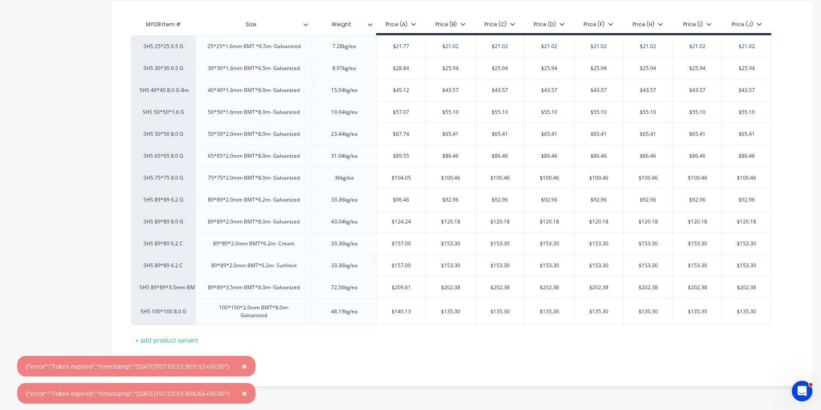
drag, startPoint x: 420, startPoint y: 335, endPoint x: 418, endPoint y: 343, distance: 8.4
click at [420, 335] on div "MYOB Item # Size Weight Price (A) Price (B) Price (C) Price (D) Price (F) Price…" at bounding box center [462, 181] width 662 height 331
click at [247, 365] on span "×" at bounding box center [244, 366] width 5 height 12
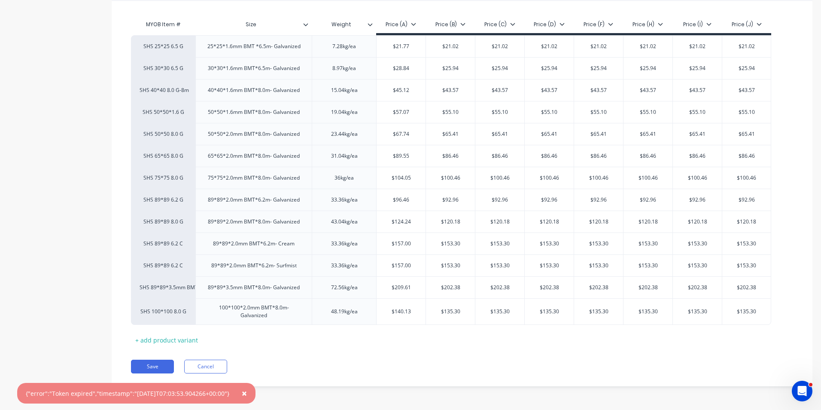
click at [247, 390] on span "×" at bounding box center [244, 393] width 5 height 12
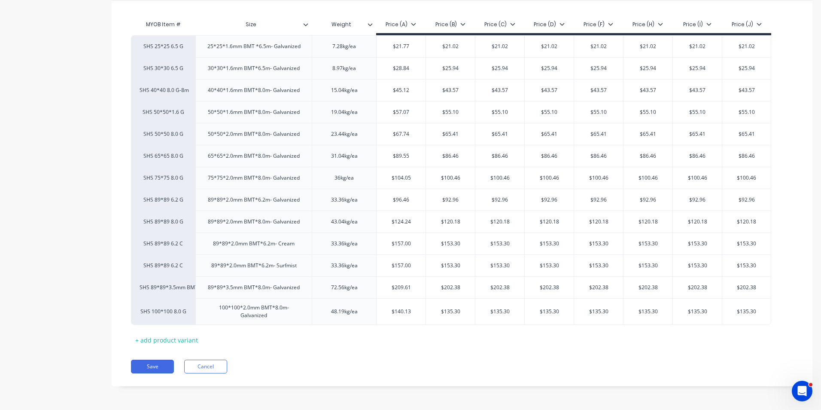
click at [309, 370] on div "Save Cancel" at bounding box center [472, 366] width 682 height 14
click at [424, 360] on div "Save Cancel" at bounding box center [472, 366] width 682 height 14
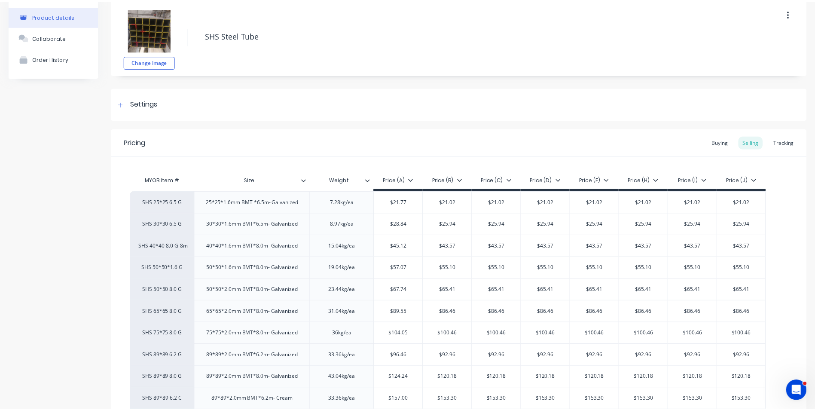
scroll to position [0, 0]
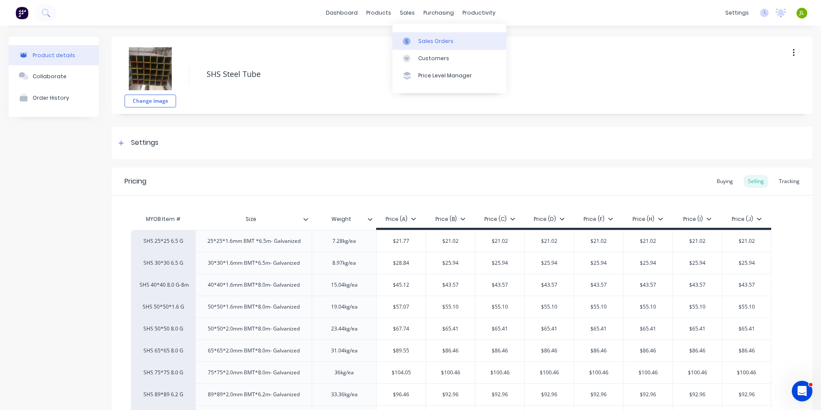
click at [408, 37] on icon at bounding box center [407, 41] width 8 height 8
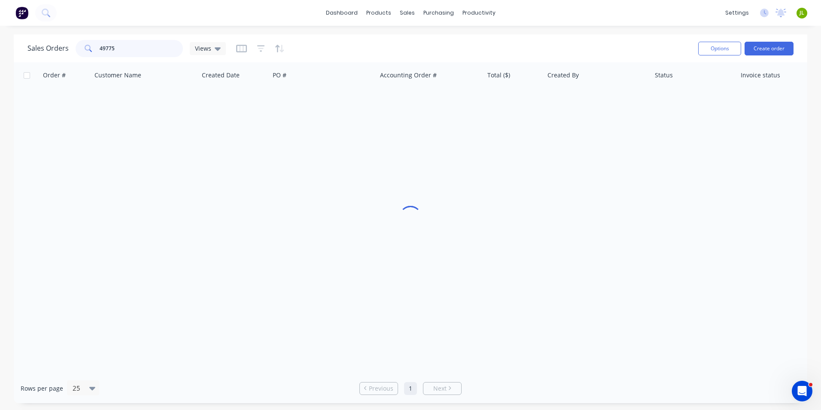
drag, startPoint x: 90, startPoint y: 51, endPoint x: 83, endPoint y: 52, distance: 7.0
click at [81, 53] on div "49775" at bounding box center [129, 48] width 107 height 17
type input "49356"
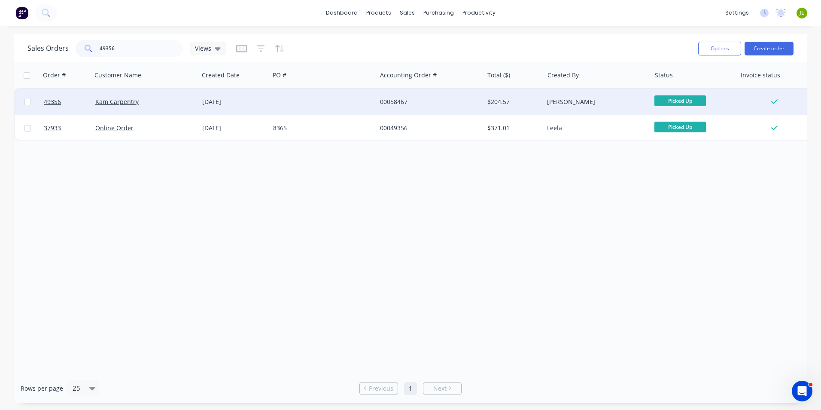
click at [269, 103] on div "[DATE]" at bounding box center [234, 102] width 71 height 26
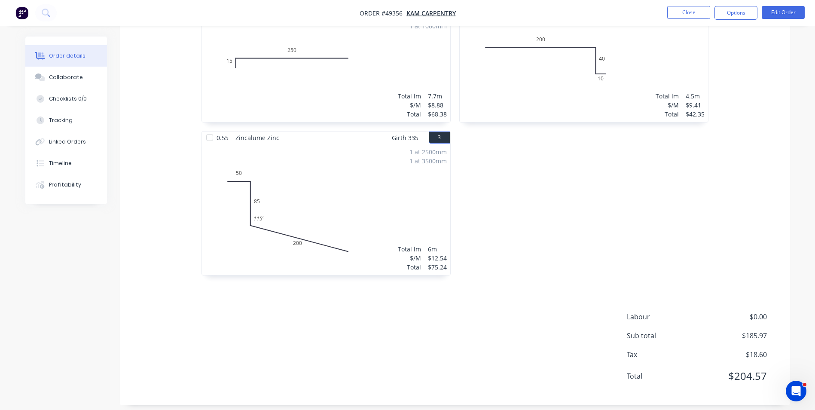
scroll to position [296, 0]
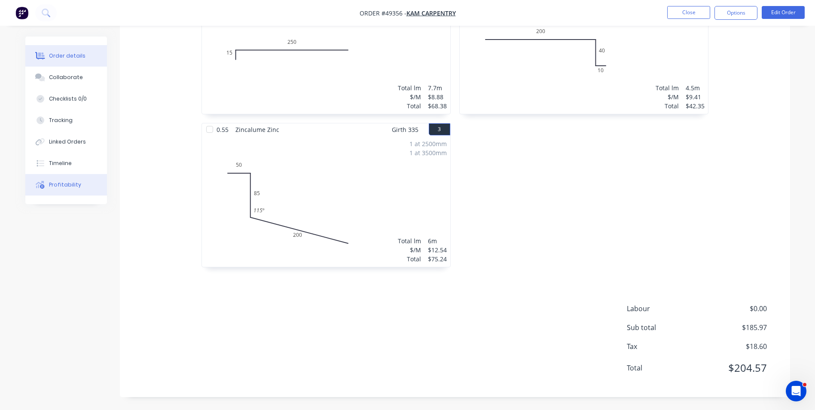
click at [77, 181] on div "Profitability" at bounding box center [65, 185] width 32 height 8
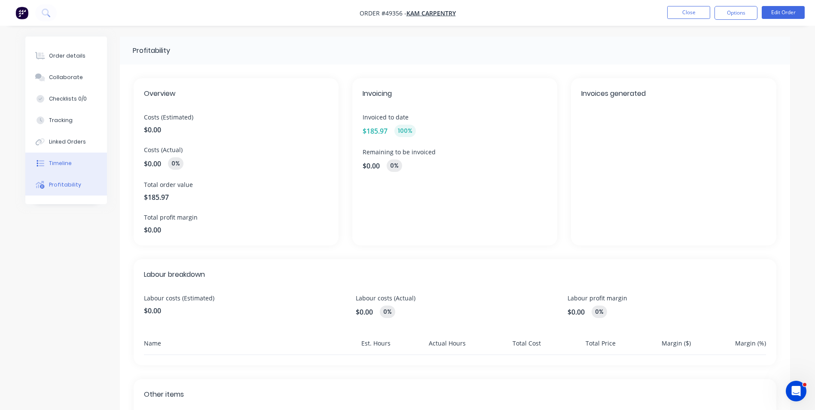
click at [80, 170] on button "Timeline" at bounding box center [66, 162] width 82 height 21
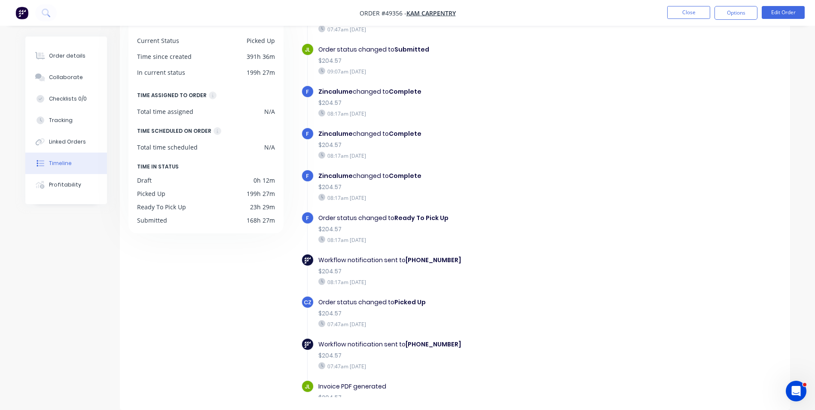
scroll to position [216, 0]
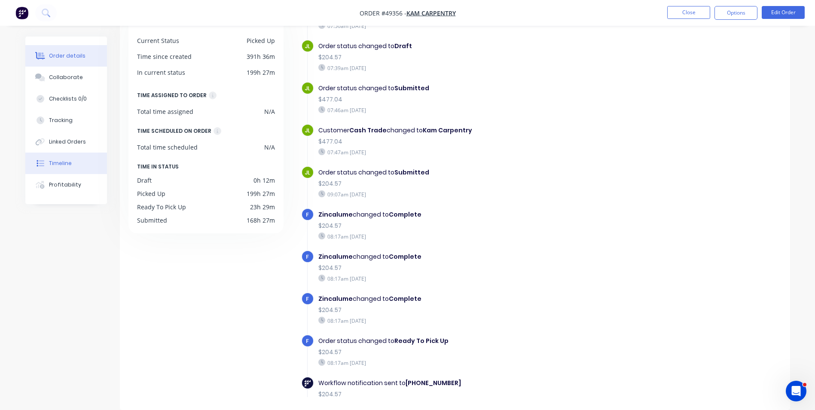
click at [48, 48] on button "Order details" at bounding box center [66, 55] width 82 height 21
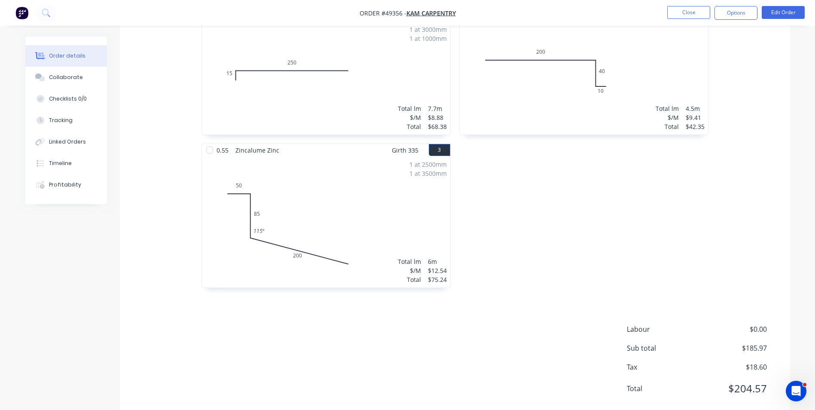
scroll to position [296, 0]
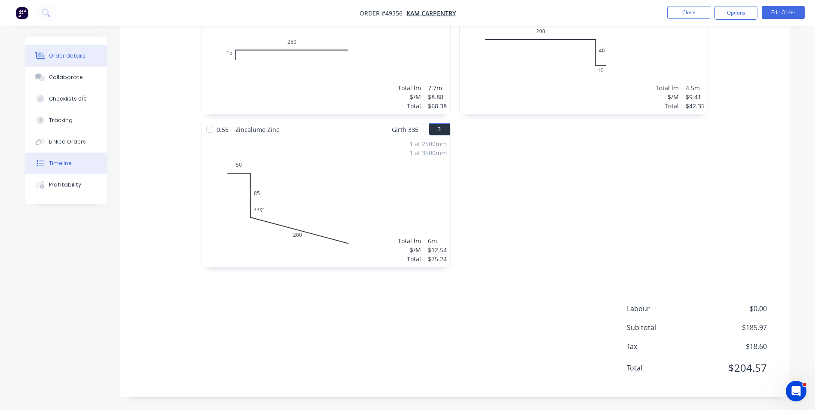
click at [79, 170] on button "Timeline" at bounding box center [66, 162] width 82 height 21
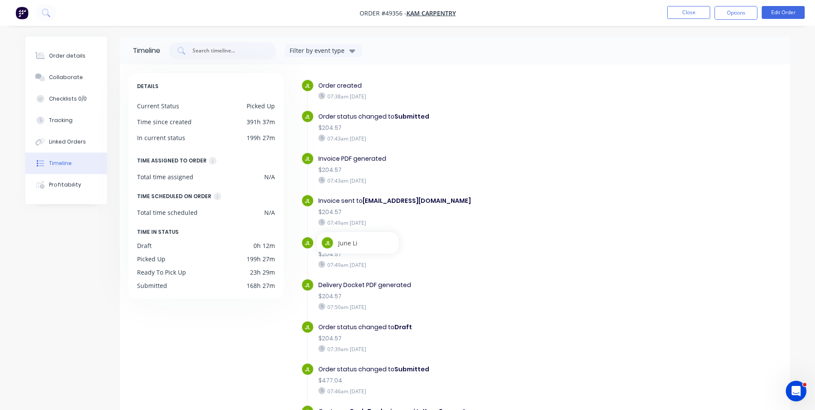
click at [553, 254] on div "$204.57" at bounding box center [466, 254] width 297 height 9
click at [553, 252] on div "$204.57" at bounding box center [466, 254] width 297 height 9
